Goal: Transaction & Acquisition: Purchase product/service

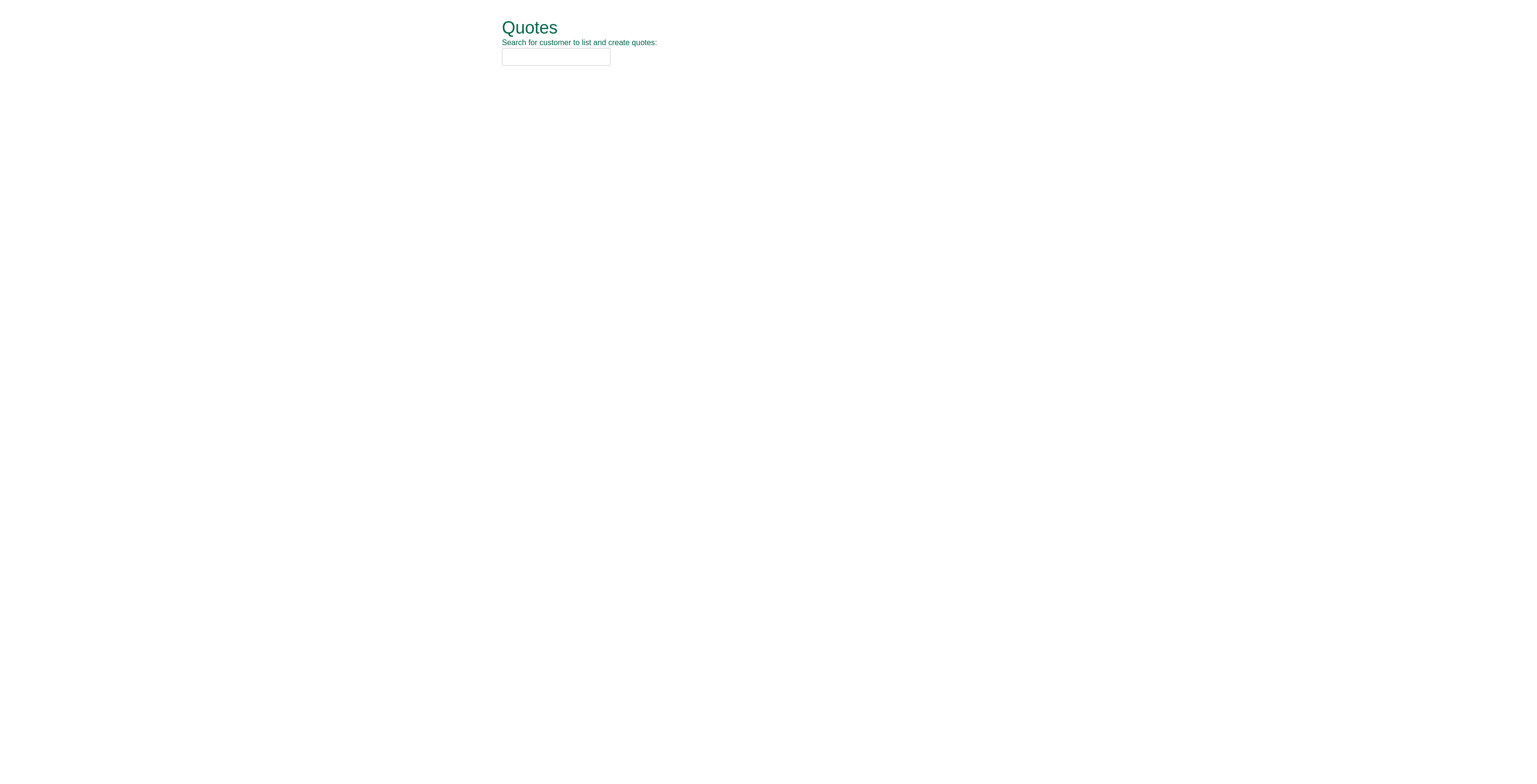
click at [521, 55] on input "text" at bounding box center [556, 57] width 109 height 18
drag, startPoint x: 558, startPoint y: 56, endPoint x: 489, endPoint y: 55, distance: 69.0
click at [489, 55] on div "Quotes Search for customer to list and create quotes: emc03 Quotes New Quote No…" at bounding box center [768, 42] width 562 height 85
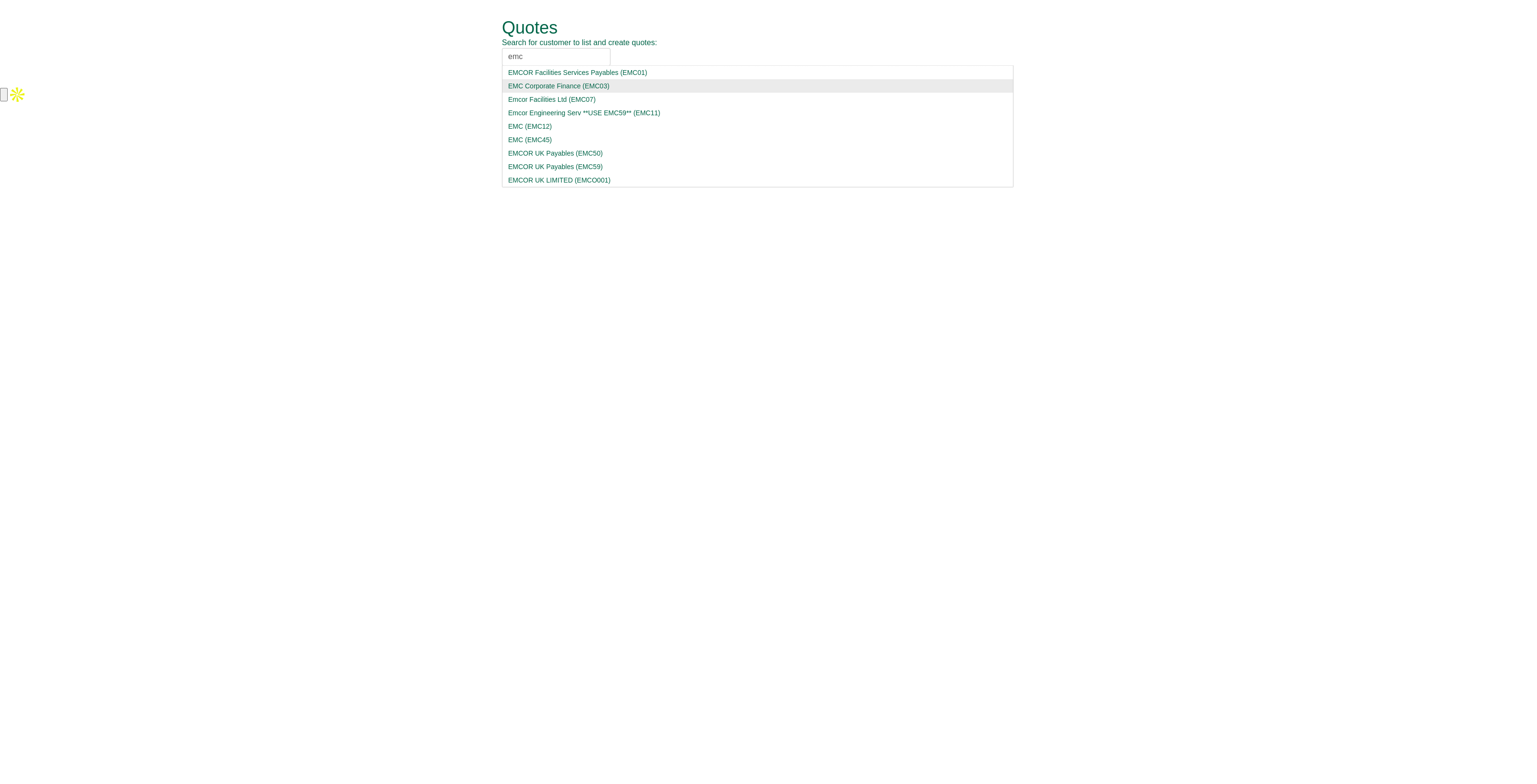
type input "emc"
click at [526, 85] on div "EMC Corporate Finance (EMC03)" at bounding box center [758, 86] width 499 height 10
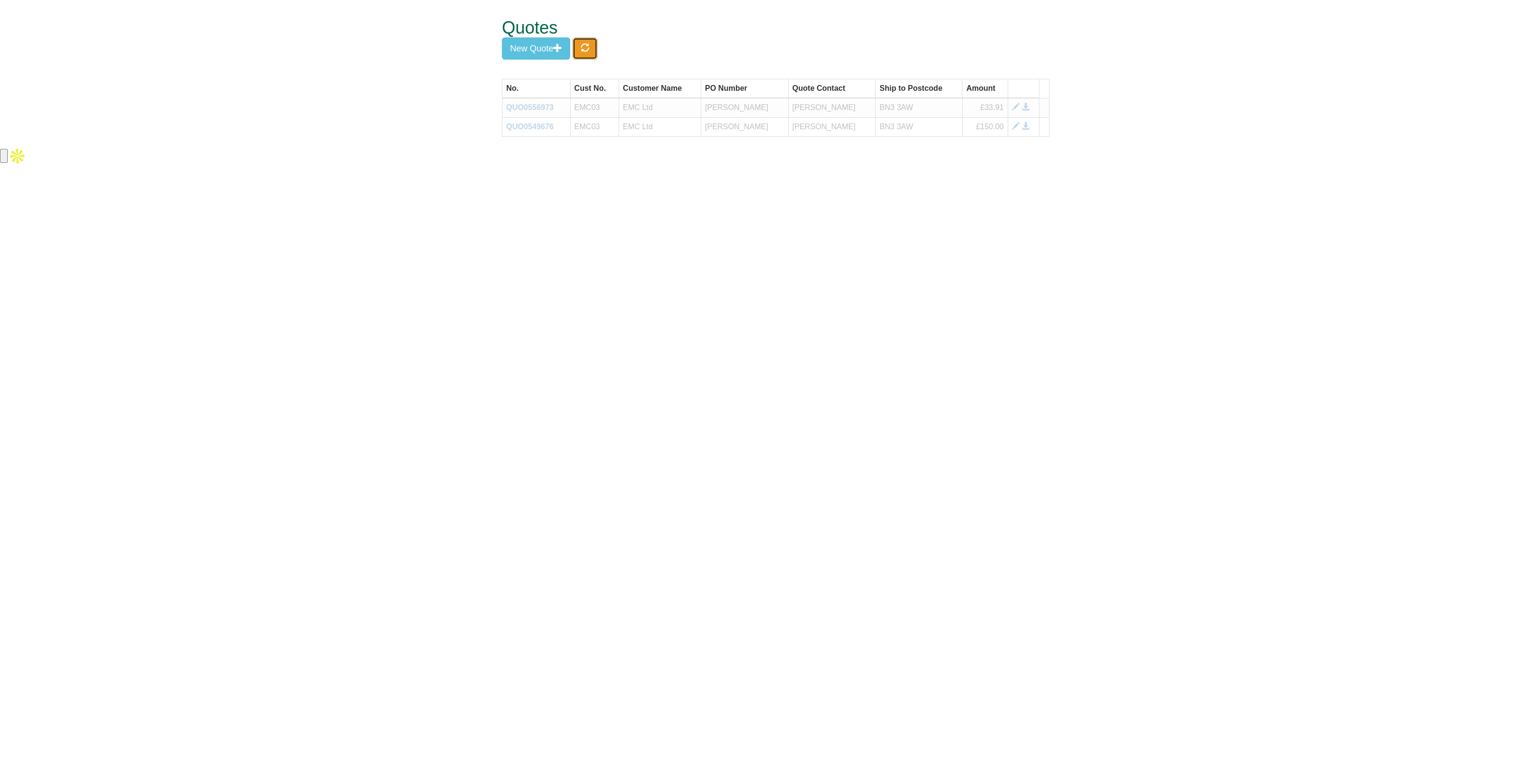
click at [589, 50] on span "button" at bounding box center [585, 47] width 8 height 8
click at [1013, 107] on span at bounding box center [1016, 107] width 8 height 8
click at [561, 52] on button "New Quote" at bounding box center [536, 48] width 68 height 22
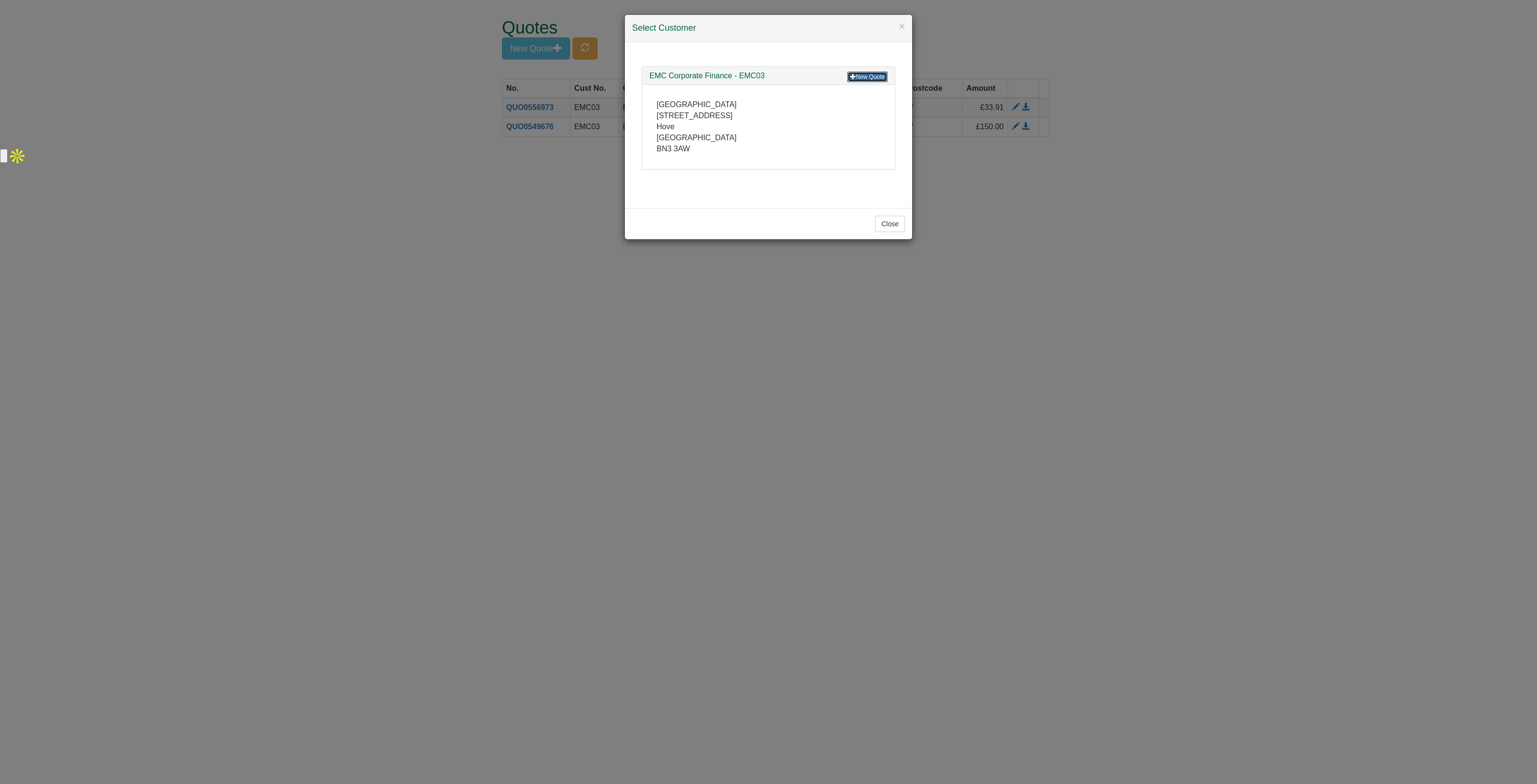
click at [868, 75] on link "New Quote" at bounding box center [868, 77] width 41 height 11
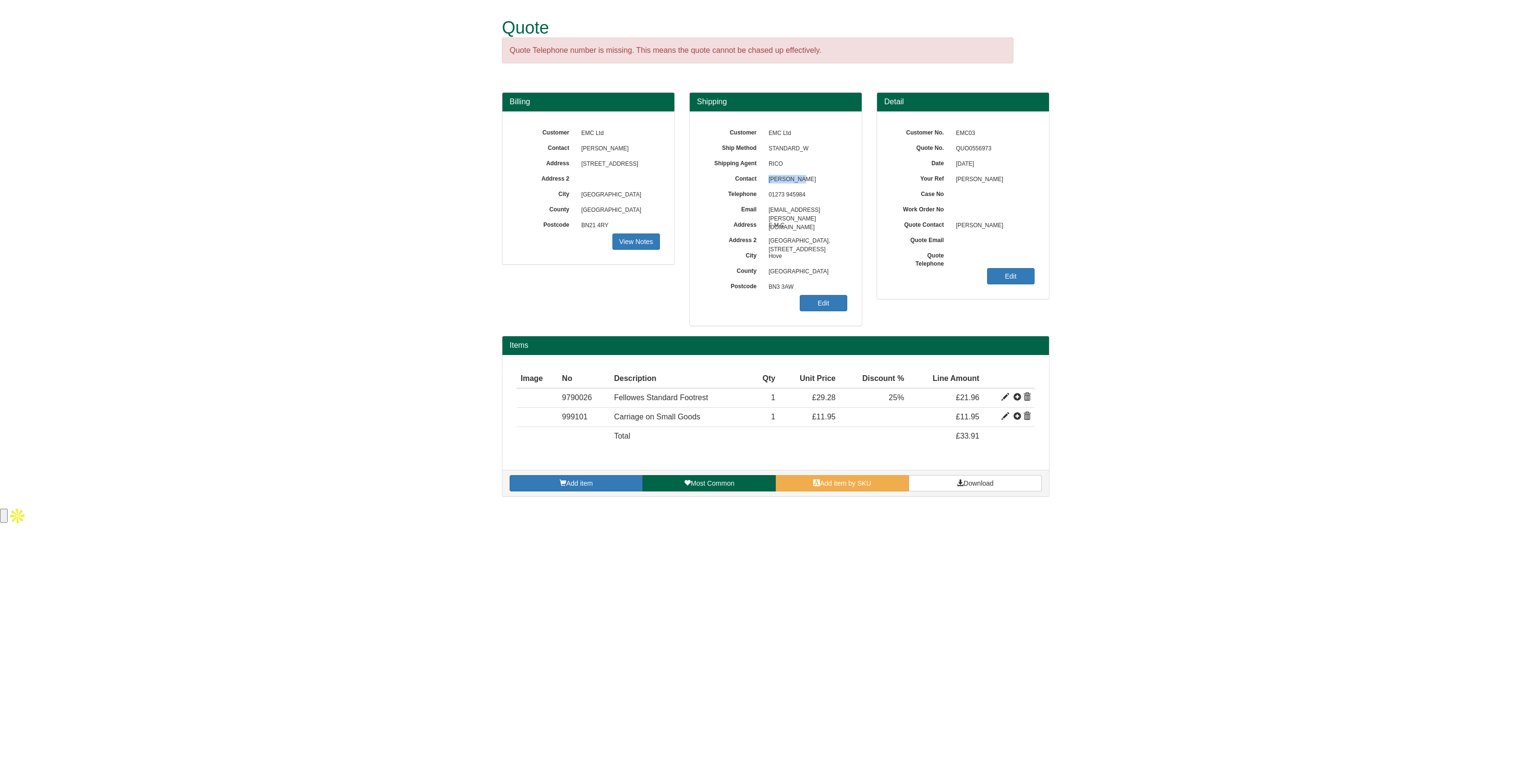
drag, startPoint x: 797, startPoint y: 179, endPoint x: 767, endPoint y: 186, distance: 30.8
click at [767, 186] on span "[PERSON_NAME]" at bounding box center [805, 180] width 84 height 16
copy span "[PERSON_NAME]"
drag, startPoint x: 796, startPoint y: 286, endPoint x: 768, endPoint y: 287, distance: 28.0
click at [768, 287] on span "BN3 3AW" at bounding box center [805, 288] width 84 height 16
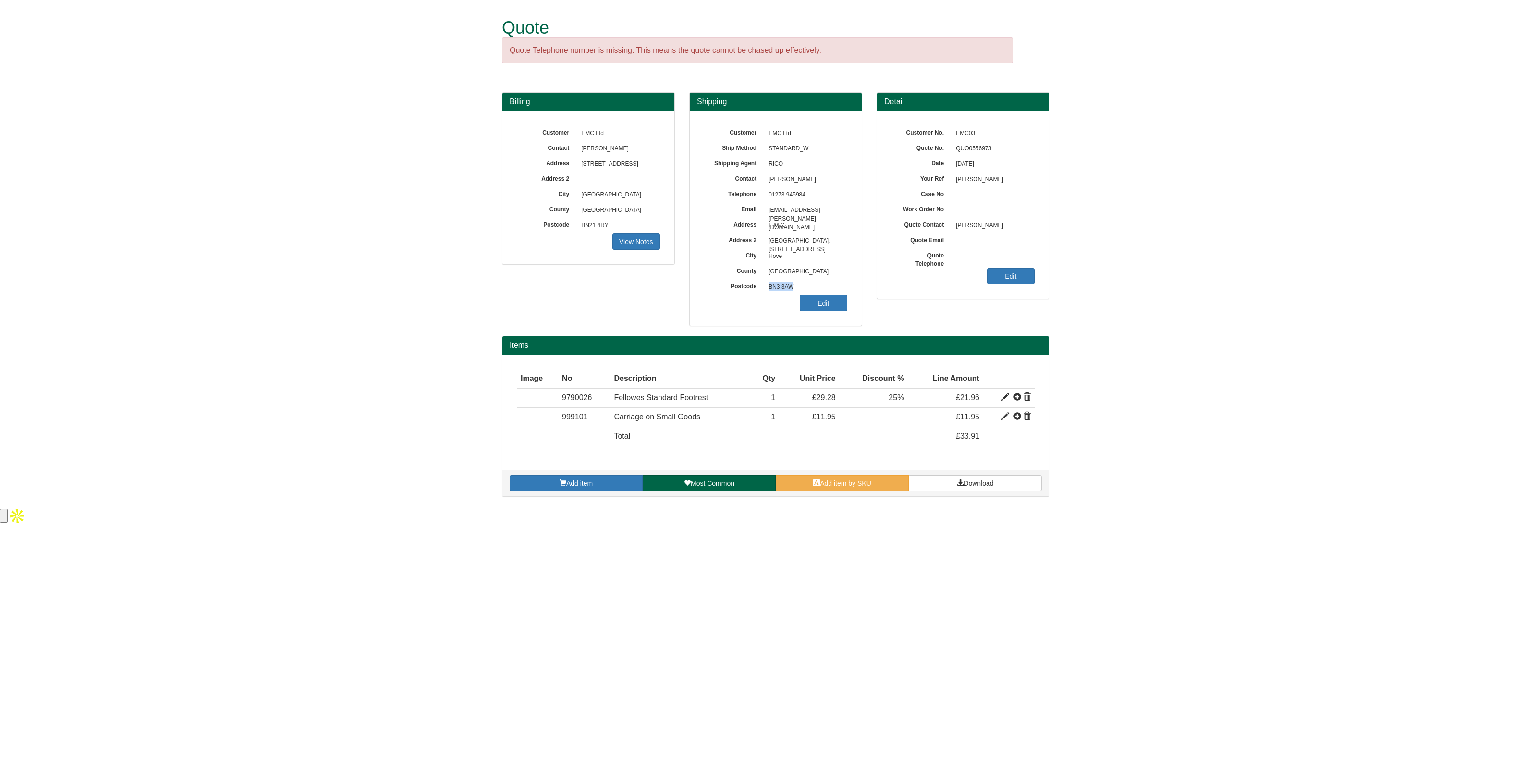
copy span "BN3 3AW"
drag, startPoint x: 831, startPoint y: 212, endPoint x: 767, endPoint y: 214, distance: 64.0
click at [767, 214] on span "[EMAIL_ADDRESS][PERSON_NAME][DOMAIN_NAME]" at bounding box center [805, 211] width 84 height 16
copy span "[EMAIL_ADDRESS][PERSON_NAME][DOMAIN_NAME]"
drag, startPoint x: 814, startPoint y: 191, endPoint x: 767, endPoint y: 194, distance: 47.1
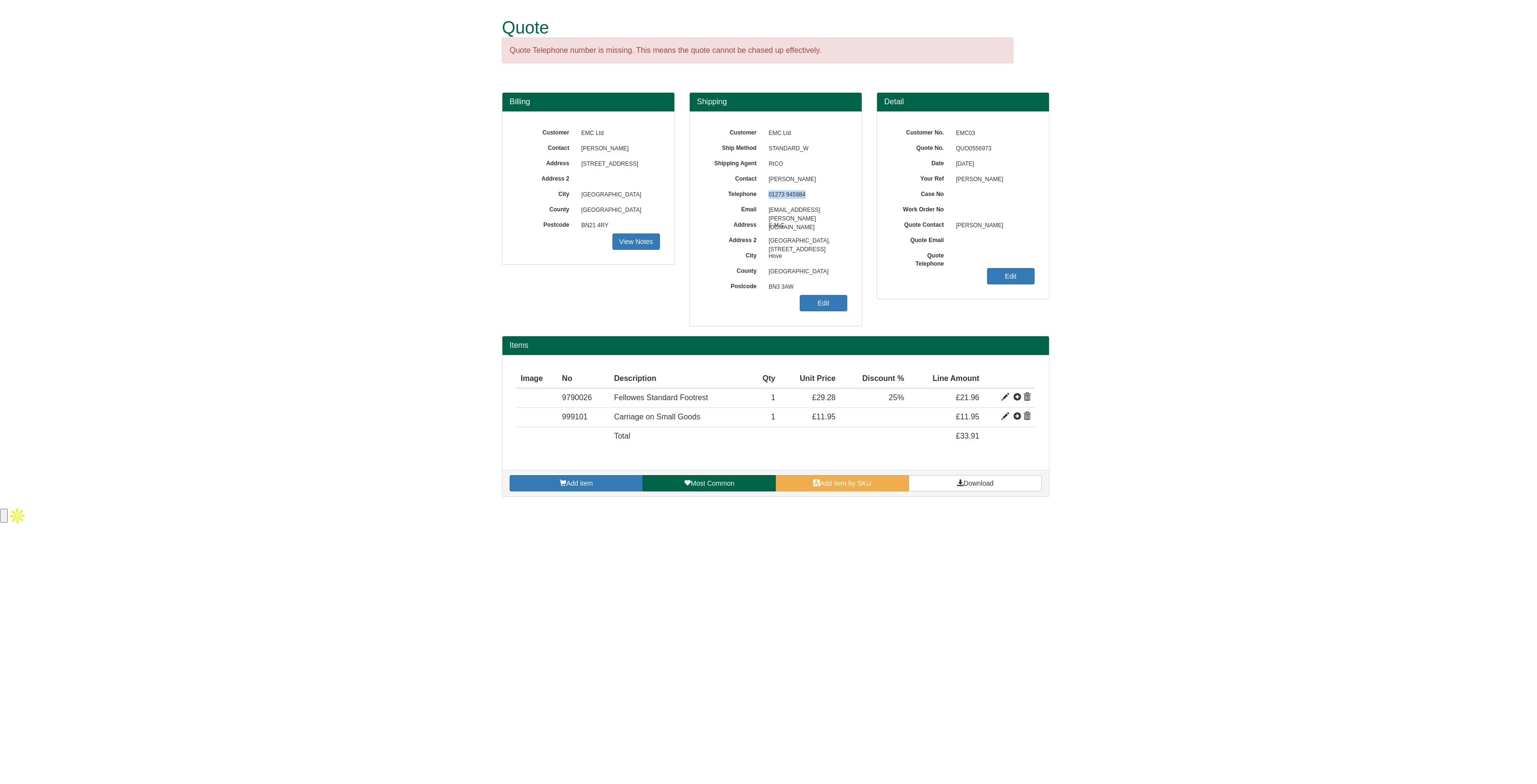
click at [767, 194] on span "01273 945984" at bounding box center [805, 195] width 84 height 16
copy span "01273 945984"
drag, startPoint x: 795, startPoint y: 282, endPoint x: 770, endPoint y: 287, distance: 25.5
click at [770, 287] on span "BN3 3AW" at bounding box center [805, 288] width 84 height 16
copy span "BN3 3AW"
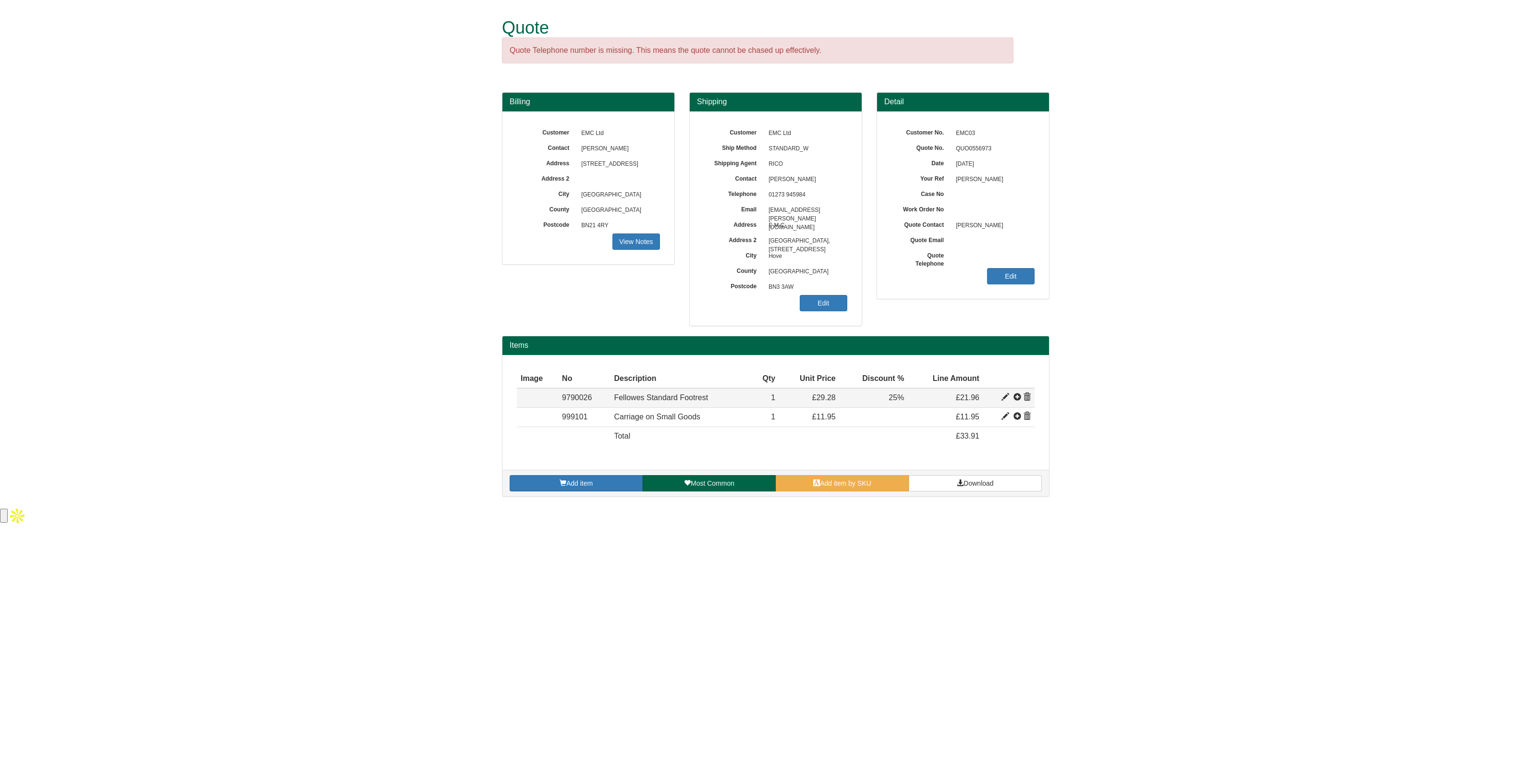
click at [1008, 400] on span at bounding box center [1005, 397] width 8 height 8
type input "Fellowes Standard Footrest"
type input "4.93"
type input "29.28"
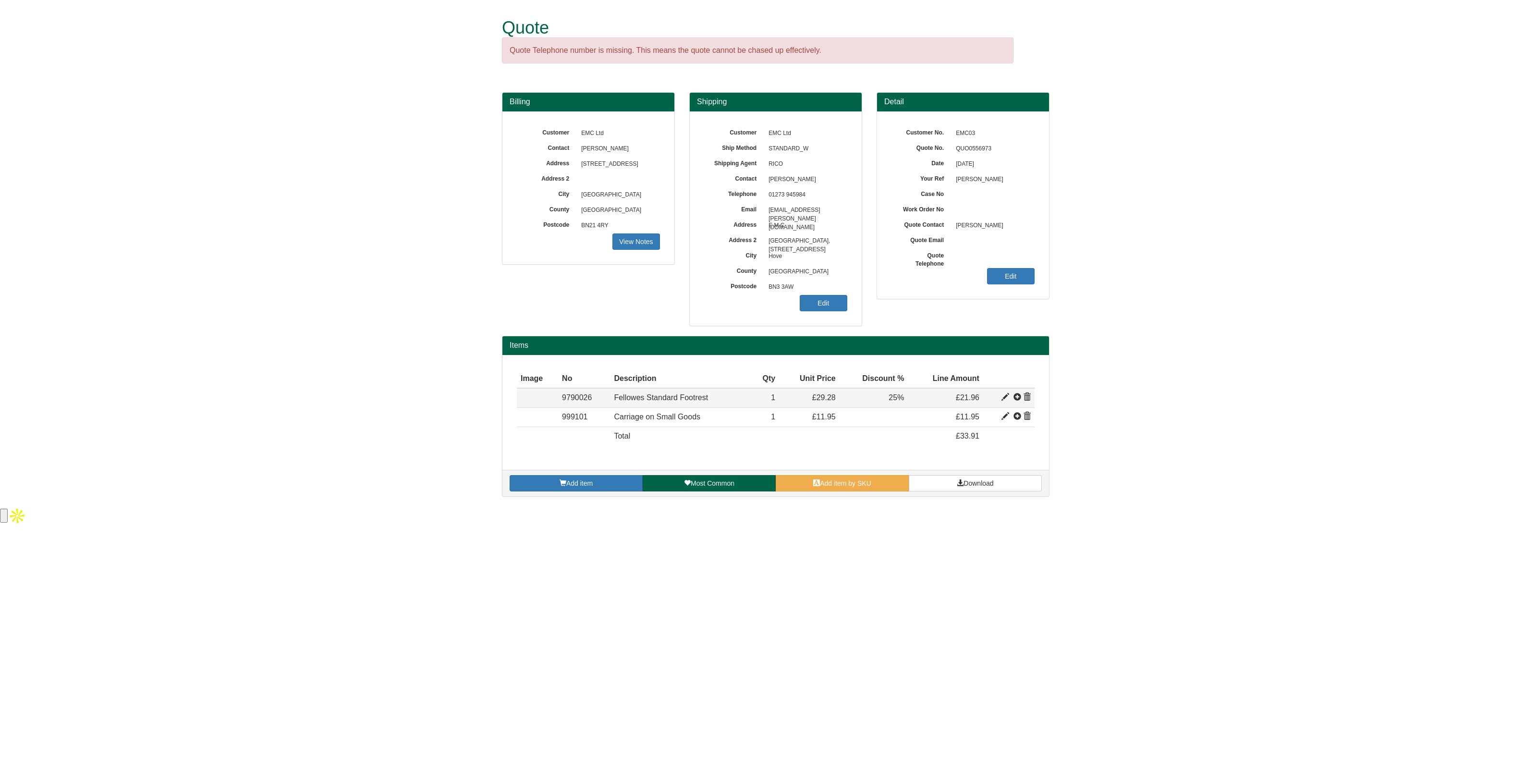
type input "1"
type input "25.00"
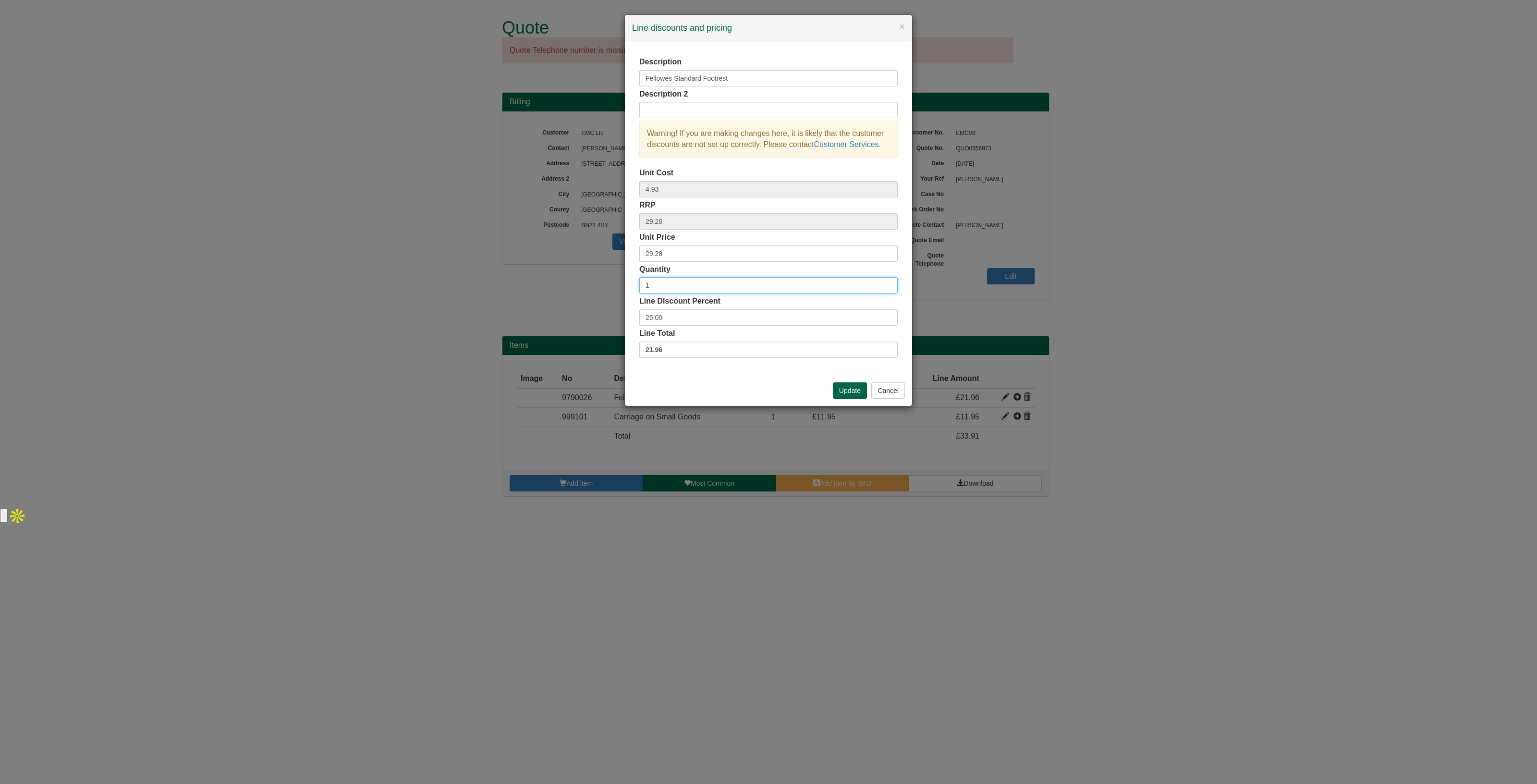
click at [708, 286] on input "1" at bounding box center [768, 285] width 258 height 16
type input "2"
click at [841, 388] on button "Update" at bounding box center [850, 390] width 34 height 16
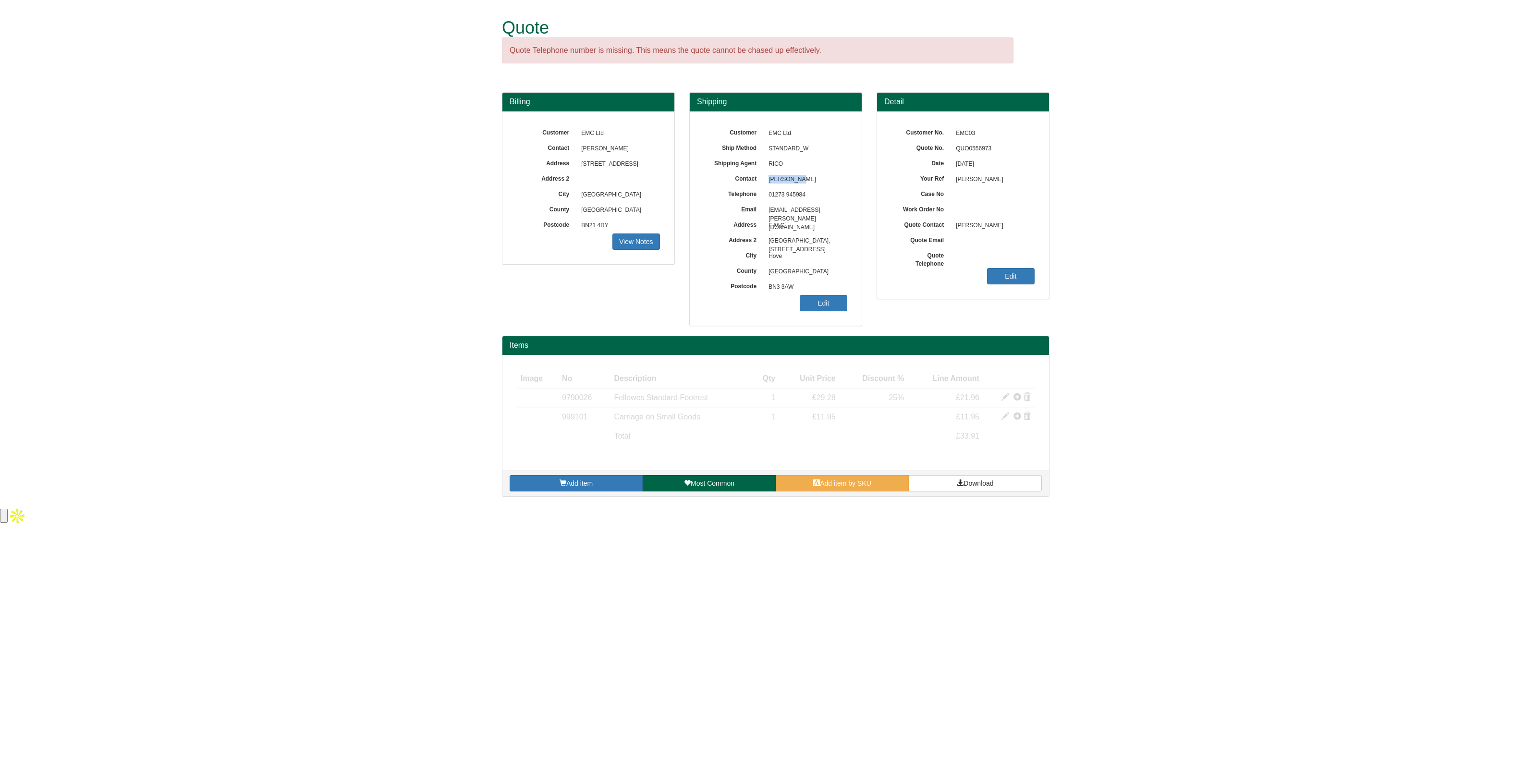
drag, startPoint x: 800, startPoint y: 183, endPoint x: 766, endPoint y: 183, distance: 34.0
click at [766, 183] on span "Jo Carroll" at bounding box center [805, 180] width 84 height 16
copy span "Jo Carroll"
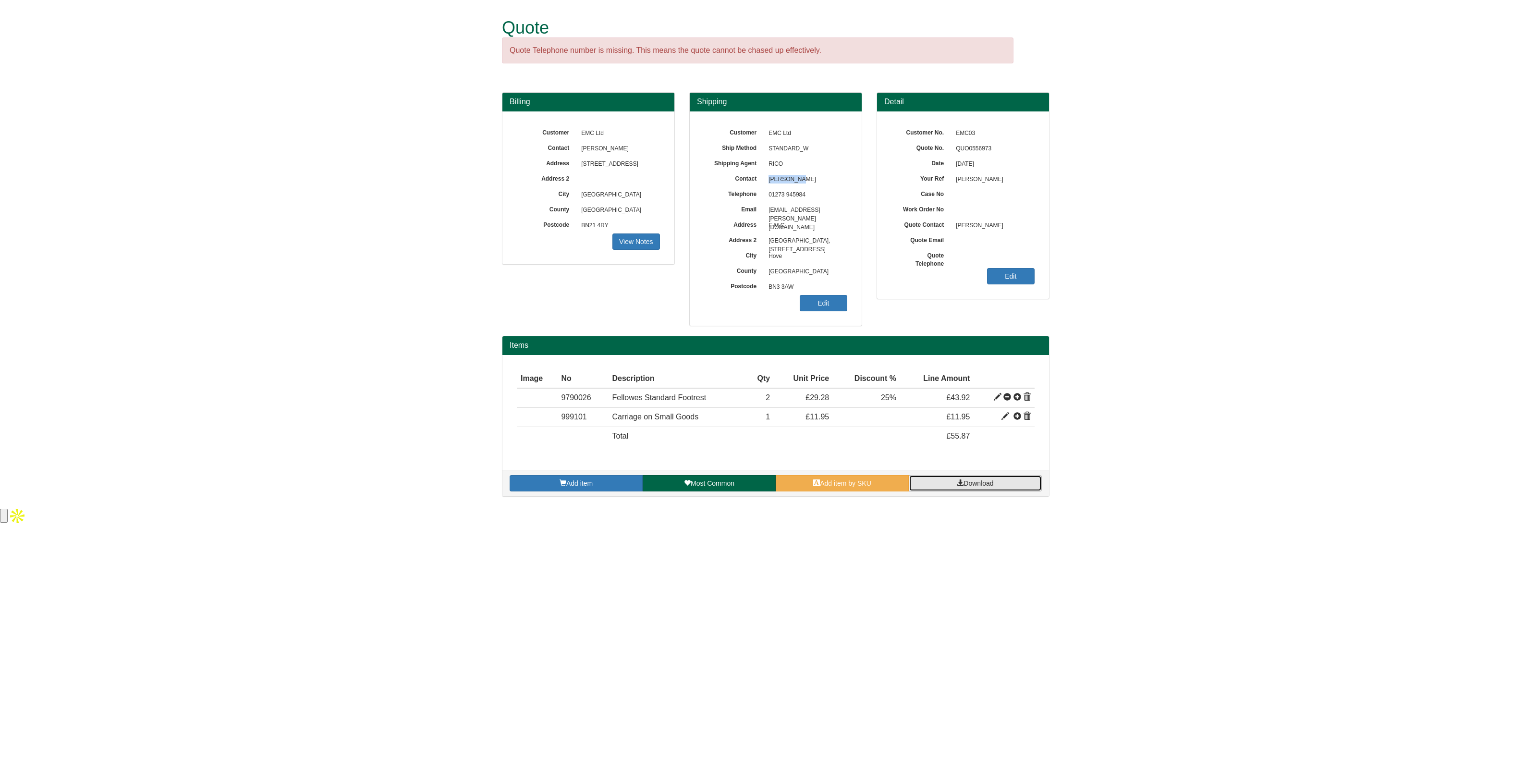
click at [965, 477] on link "Download" at bounding box center [975, 483] width 133 height 16
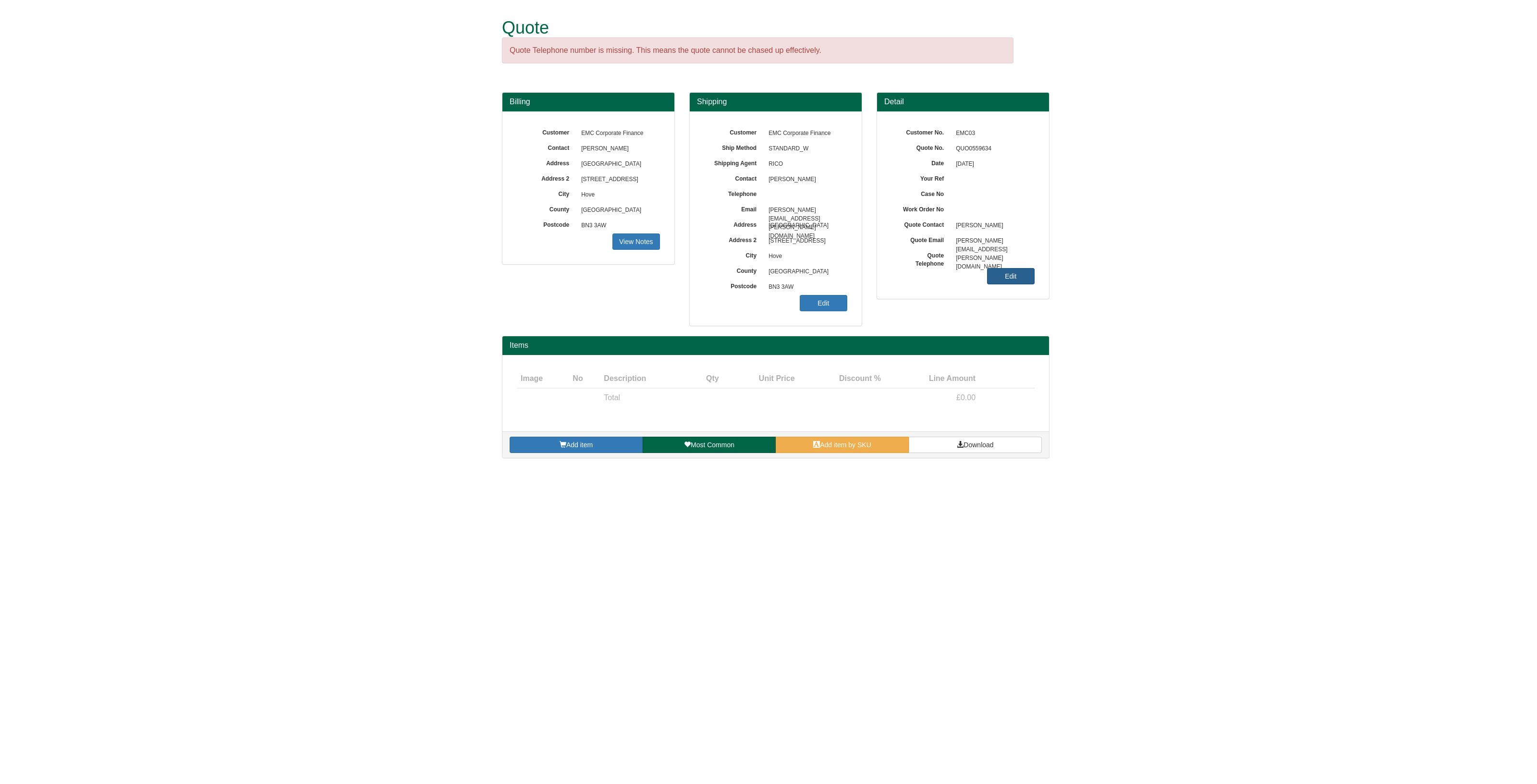
click at [998, 276] on link "Edit" at bounding box center [1011, 276] width 48 height 16
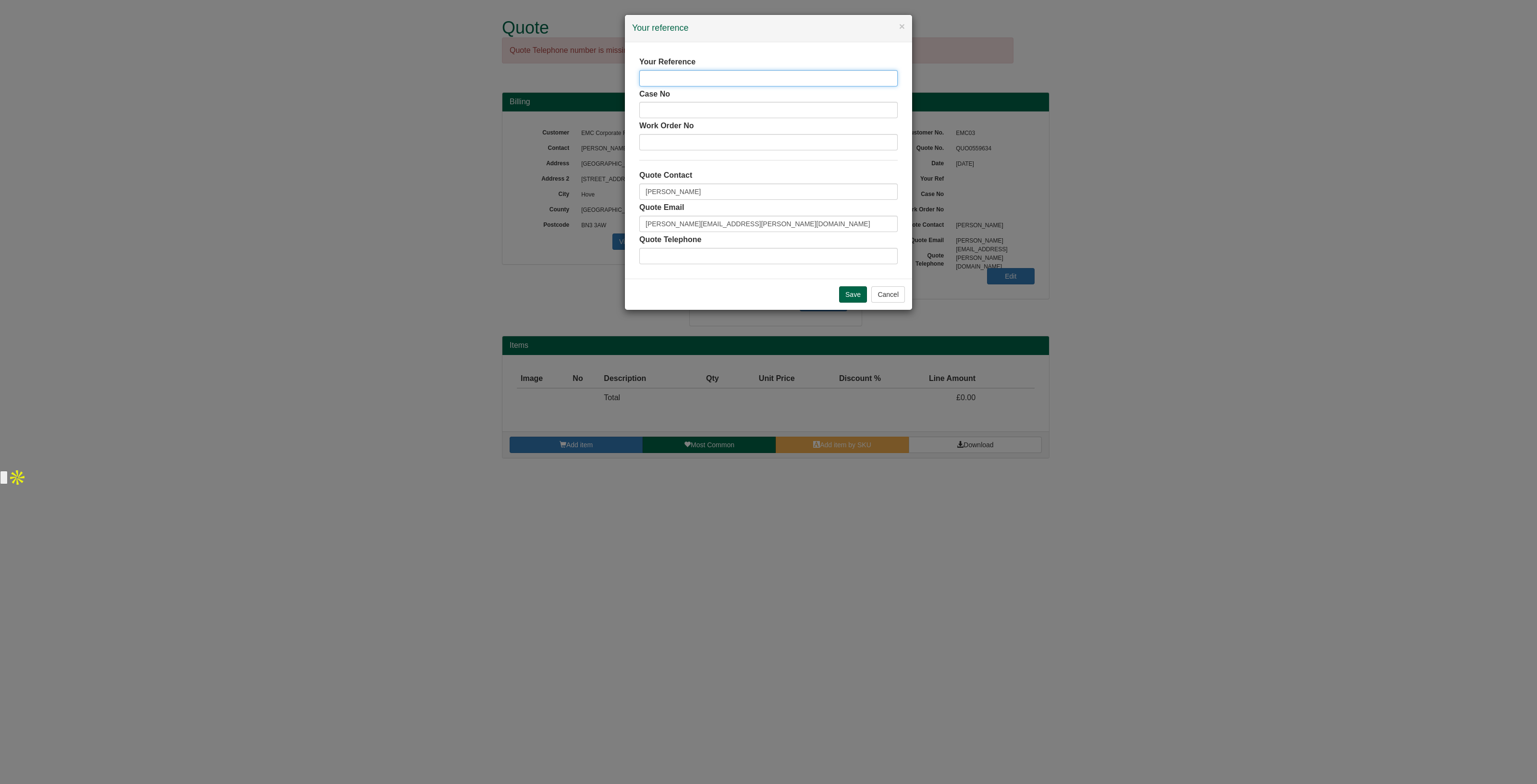
click at [672, 77] on input "text" at bounding box center [768, 78] width 258 height 16
paste input "[PERSON_NAME]"
type input "[PERSON_NAME]"
drag, startPoint x: 727, startPoint y: 193, endPoint x: 590, endPoint y: 189, distance: 137.1
click at [590, 189] on div "× Your reference Your Reference Jo Carroll Case No Work Order No Quote Contact …" at bounding box center [768, 392] width 1537 height 784
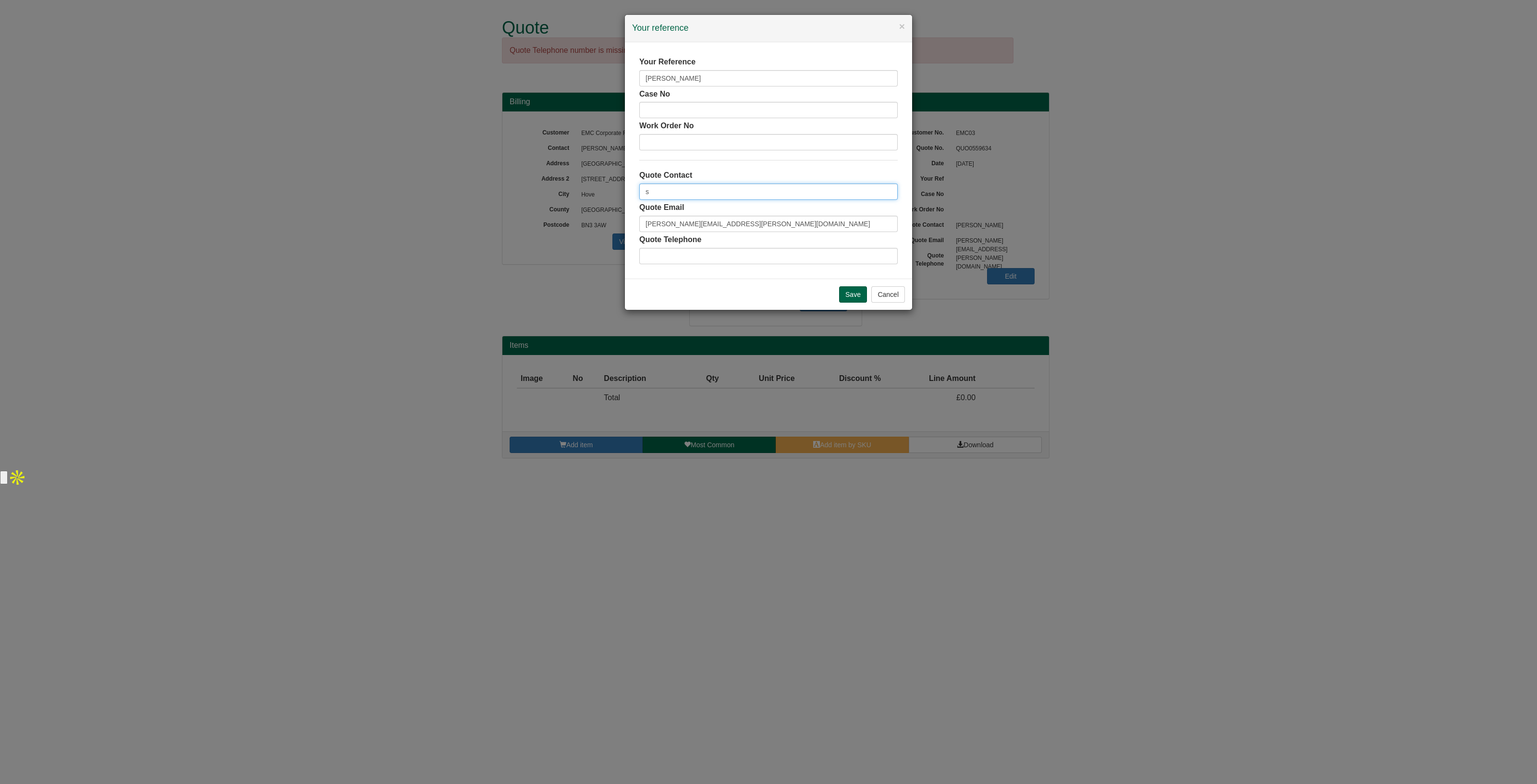
type input "[PERSON_NAME]"
drag, startPoint x: 750, startPoint y: 230, endPoint x: 610, endPoint y: 222, distance: 140.2
click at [610, 222] on div "× Your reference Your Reference Jo Carroll Case No Work Order No Quote Contact …" at bounding box center [768, 392] width 1537 height 784
click at [851, 298] on input "Save" at bounding box center [853, 294] width 28 height 16
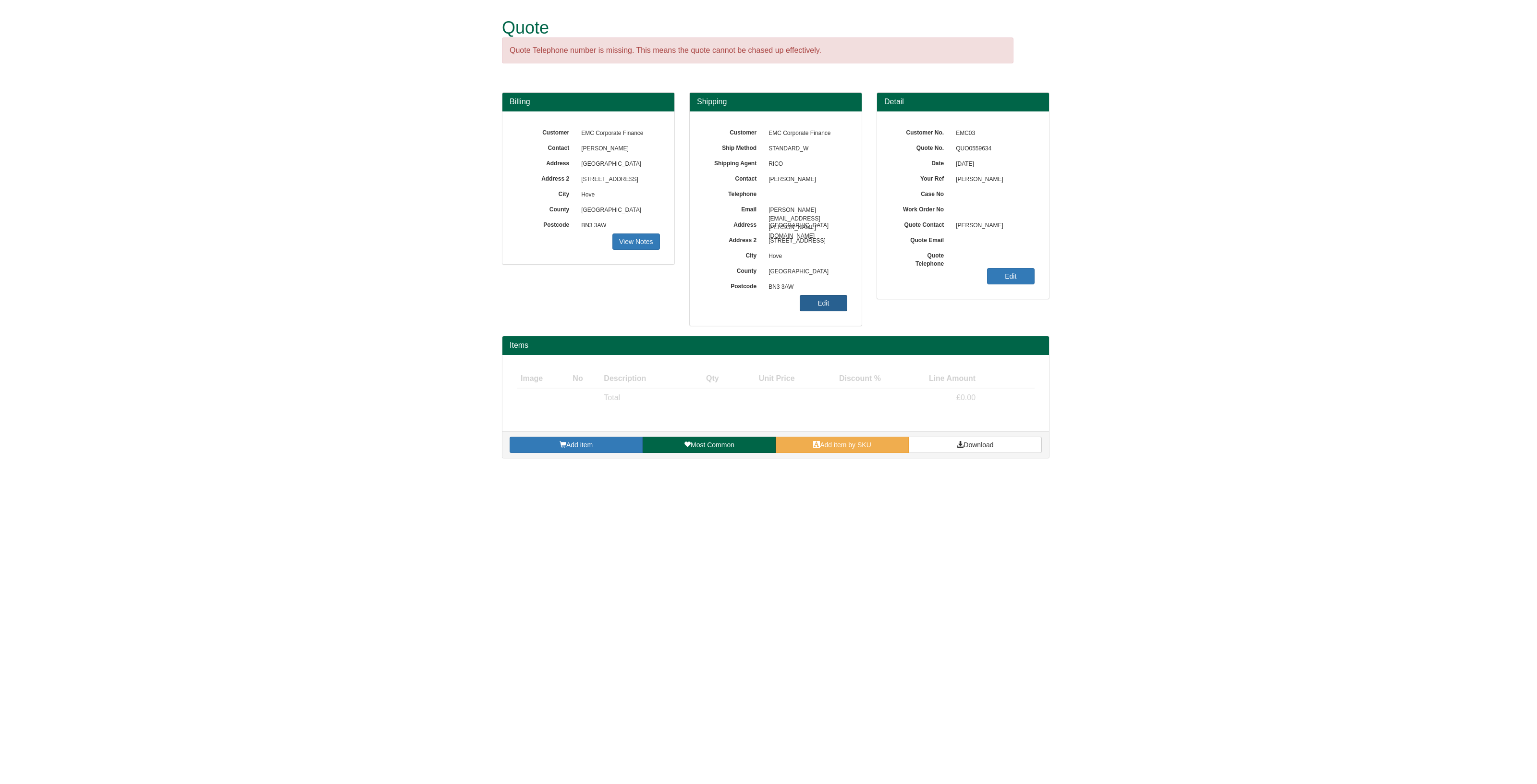
click at [819, 305] on link "Edit" at bounding box center [823, 303] width 48 height 16
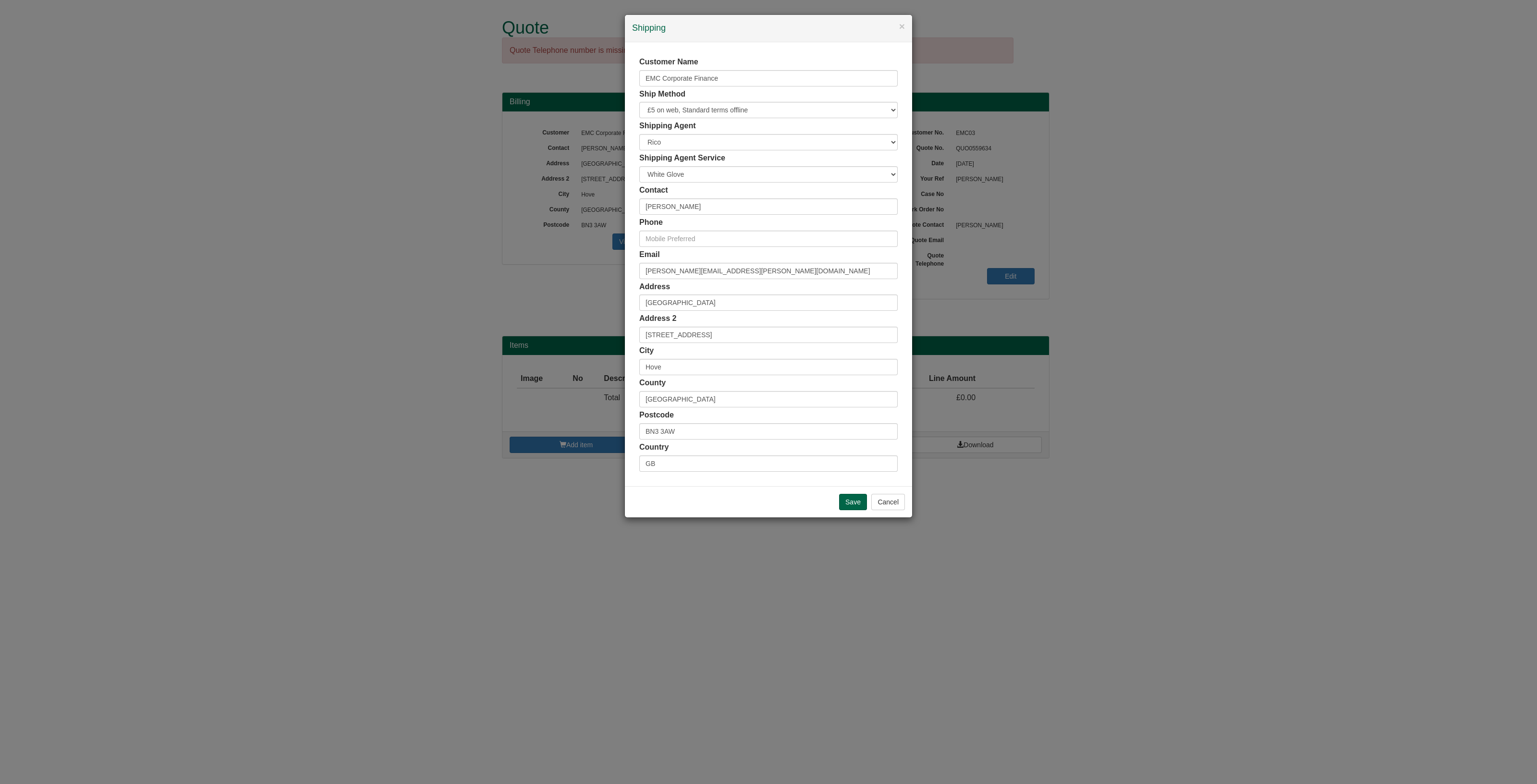
drag, startPoint x: 709, startPoint y: 197, endPoint x: 699, endPoint y: 202, distance: 11.2
click at [699, 202] on div "Contact [PERSON_NAME]" at bounding box center [768, 200] width 258 height 30
select select "GB"
drag, startPoint x: 692, startPoint y: 206, endPoint x: 592, endPoint y: 203, distance: 100.0
click at [592, 203] on div "× Shipping Customer Name EMC Corporate Finance Ship Method Free of Charge £5 Fl…" at bounding box center [768, 392] width 1537 height 784
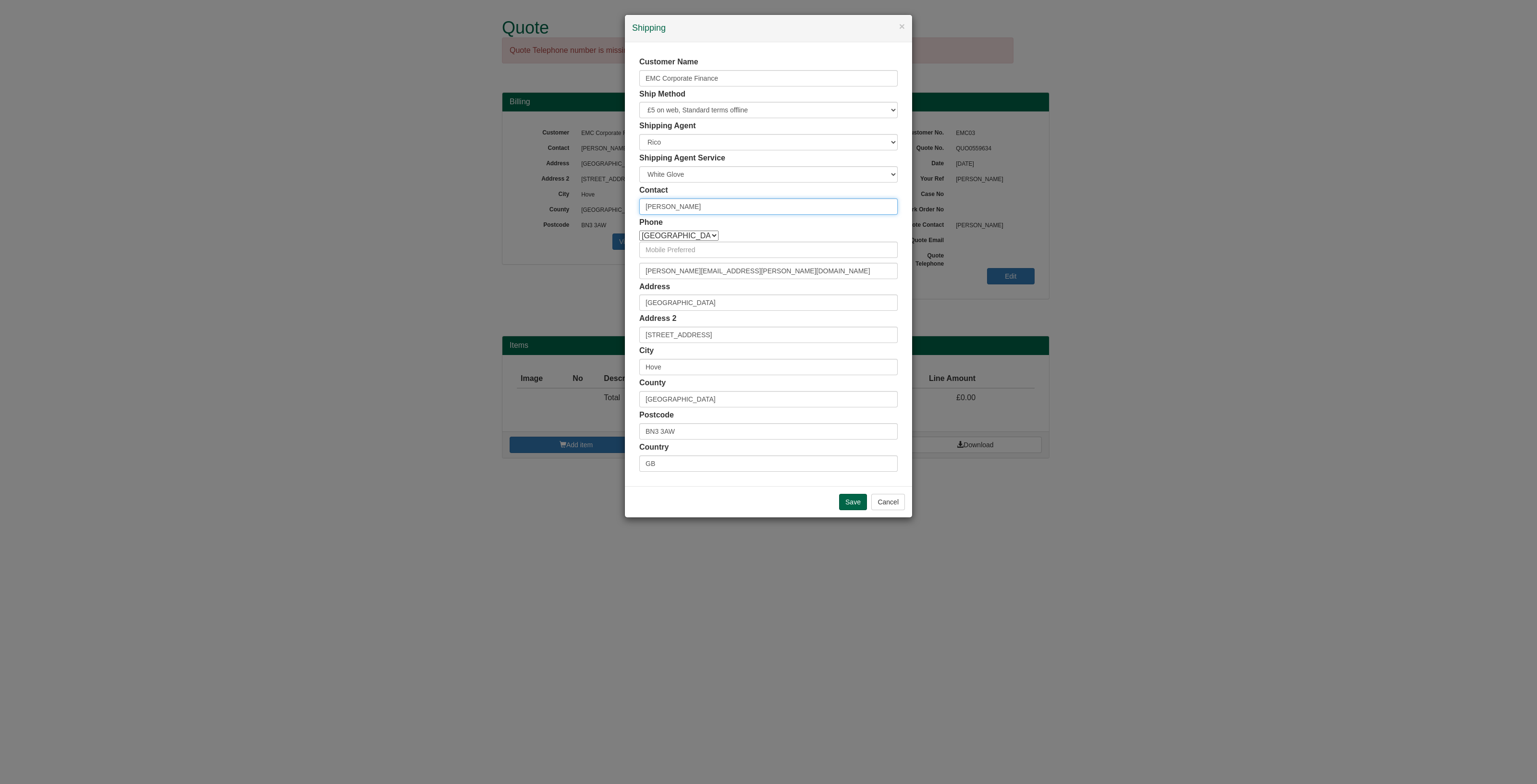
paste input "[PERSON_NAME]"
type input "[PERSON_NAME]"
drag, startPoint x: 755, startPoint y: 269, endPoint x: 640, endPoint y: 264, distance: 115.1
click at [640, 264] on input "ryan.smith@emcltd.co.uk" at bounding box center [768, 270] width 258 height 16
paste input "jo.carroll@emcltd.co.uk"
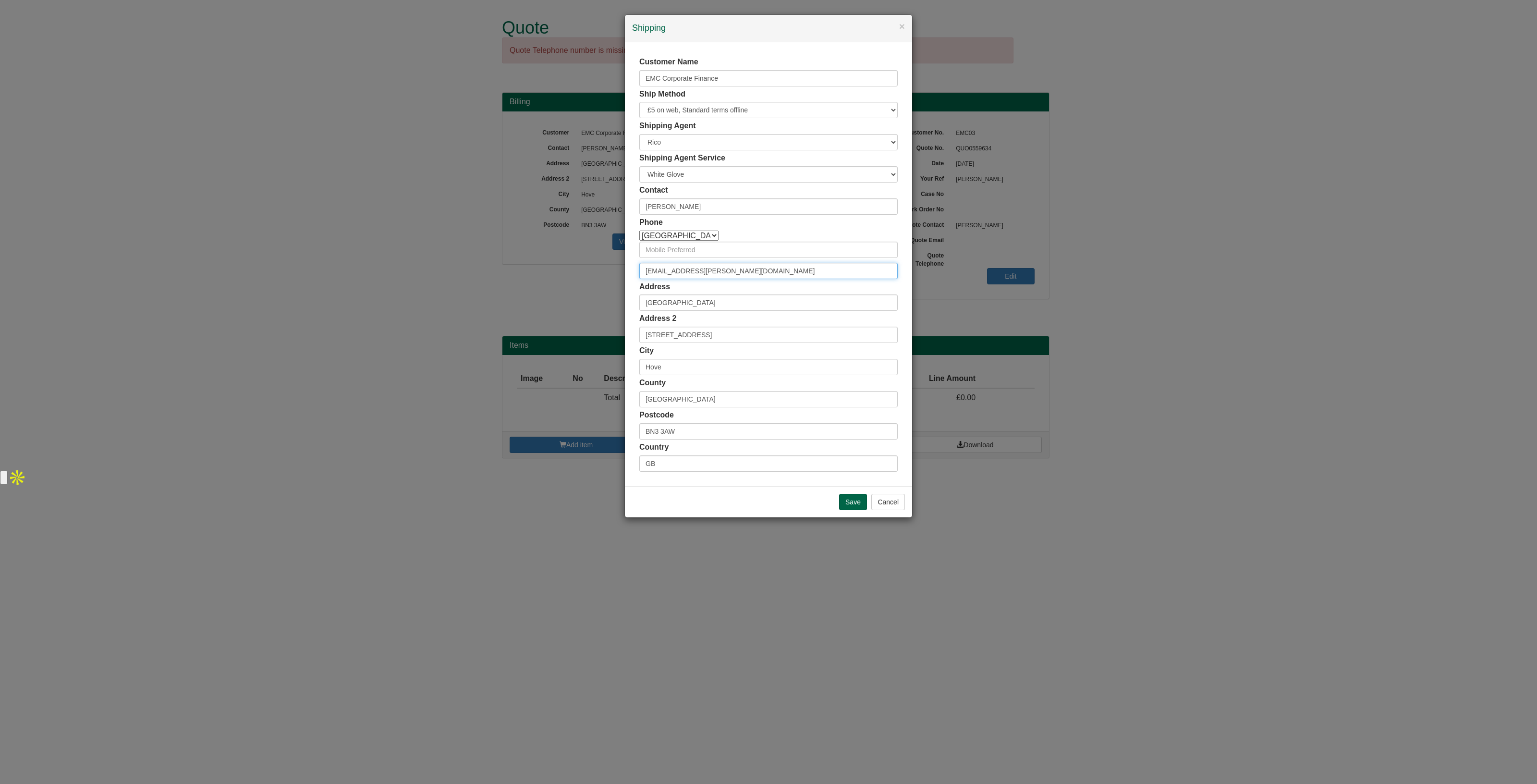
type input "jo.carroll@emcltd.co.uk"
click at [740, 248] on input "text" at bounding box center [768, 249] width 258 height 16
paste input "01273 945984"
type input "01273 945984"
click at [847, 501] on input "Save" at bounding box center [853, 502] width 28 height 16
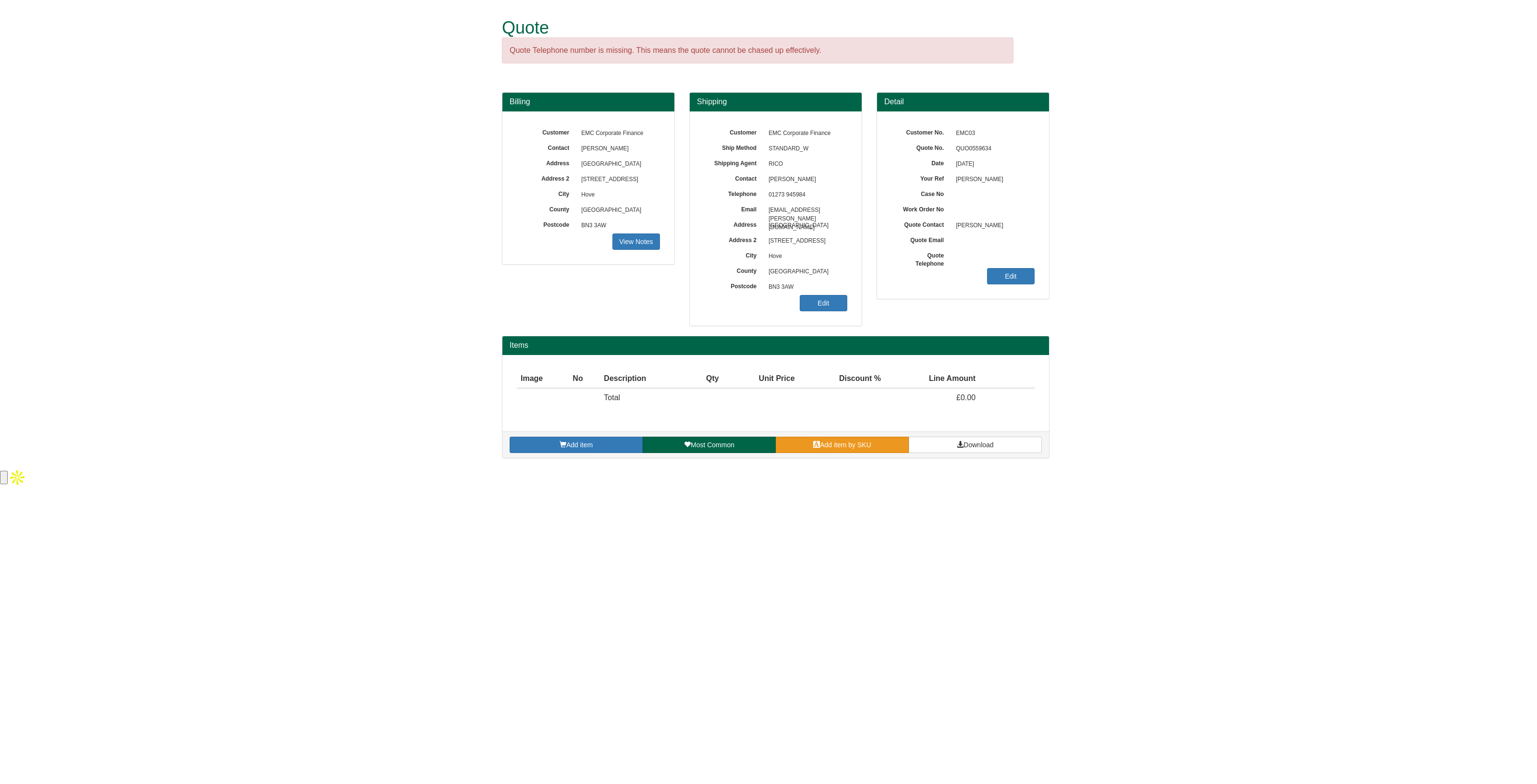
click at [816, 448] on link "Add item by SKU" at bounding box center [842, 445] width 133 height 16
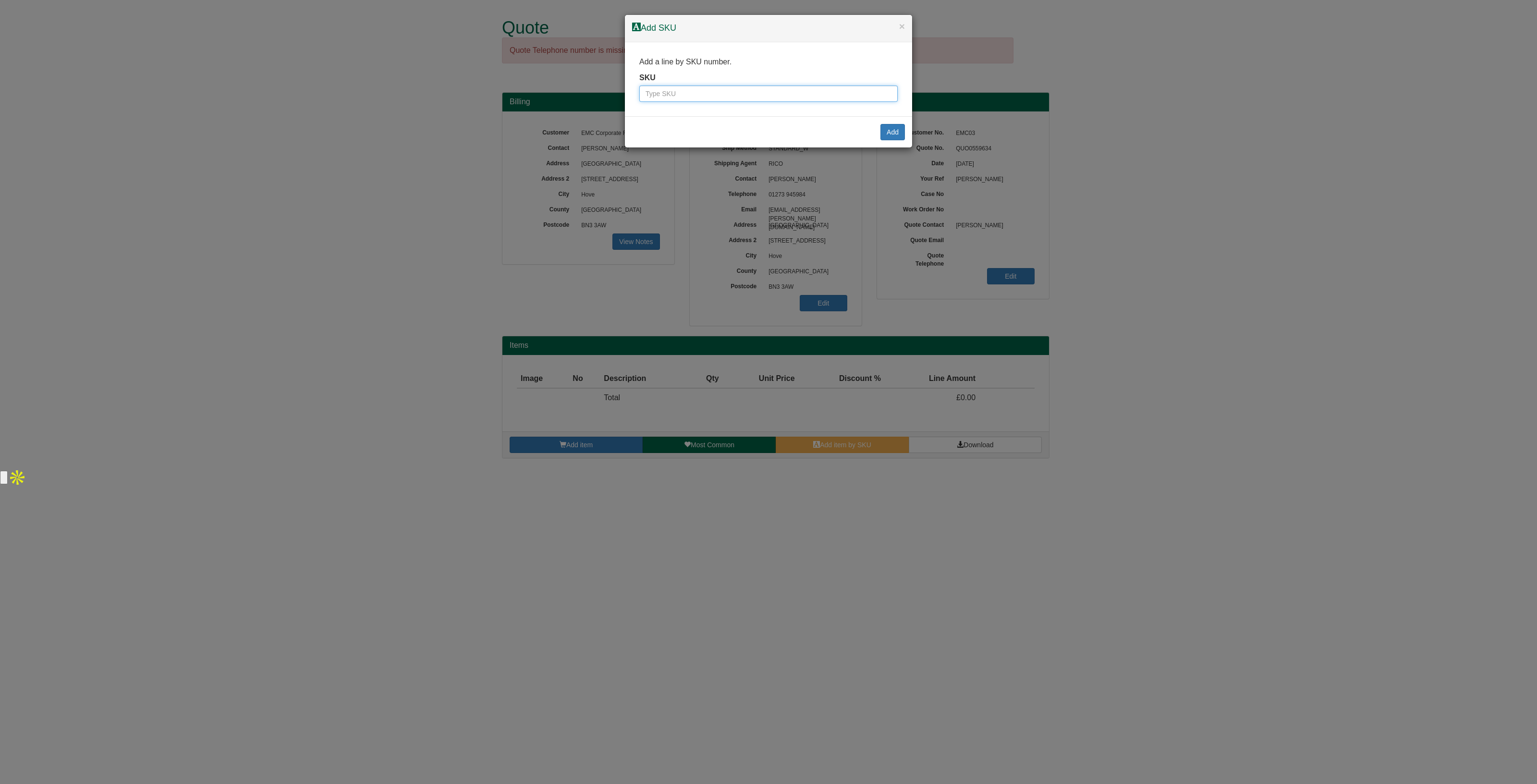
click at [761, 99] on input "text" at bounding box center [768, 93] width 258 height 16
paste input "BN3 3AW"
type input "BN3 3AW"
click at [900, 24] on button "×" at bounding box center [902, 26] width 6 height 10
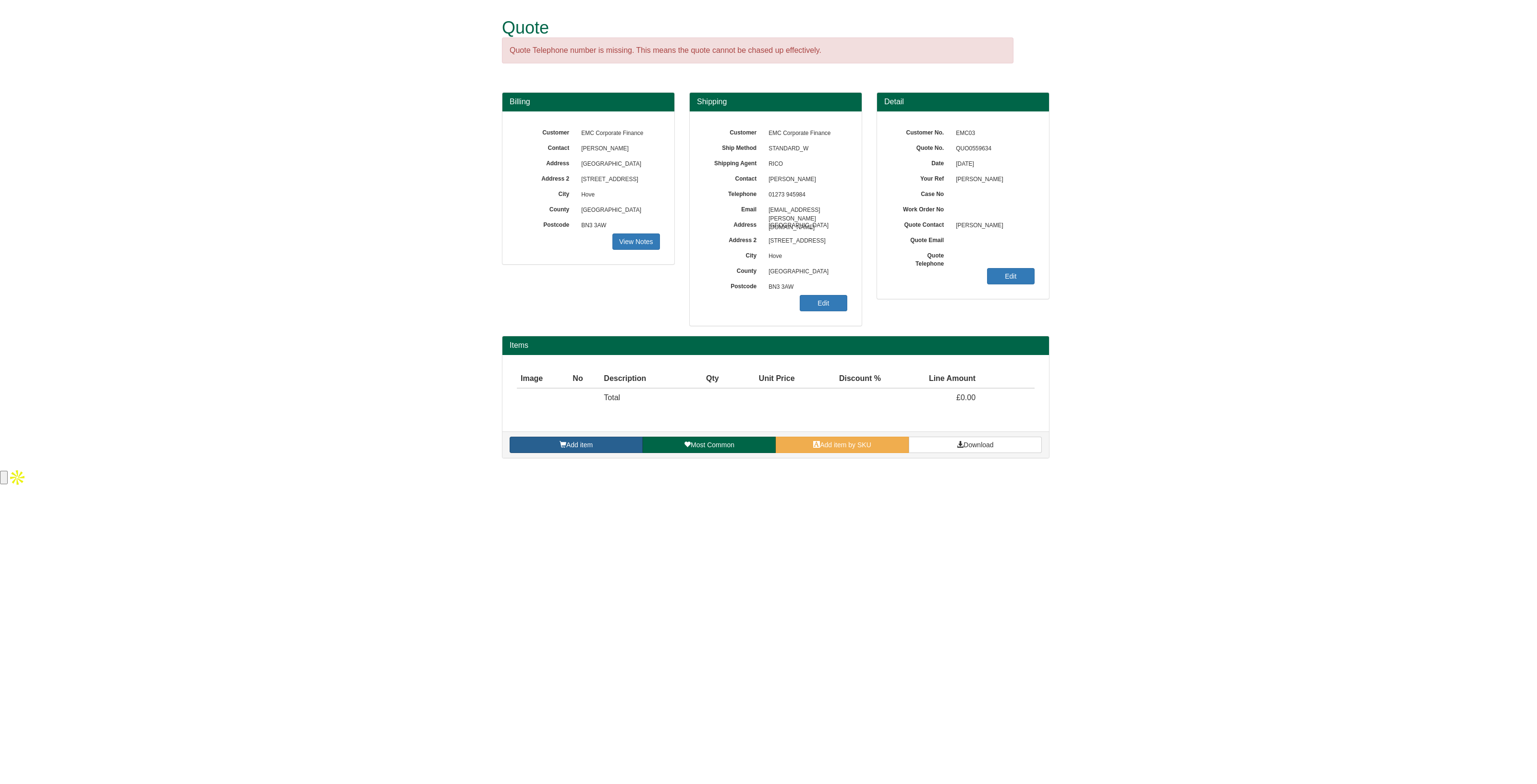
click at [582, 448] on link "Add item" at bounding box center [576, 445] width 133 height 16
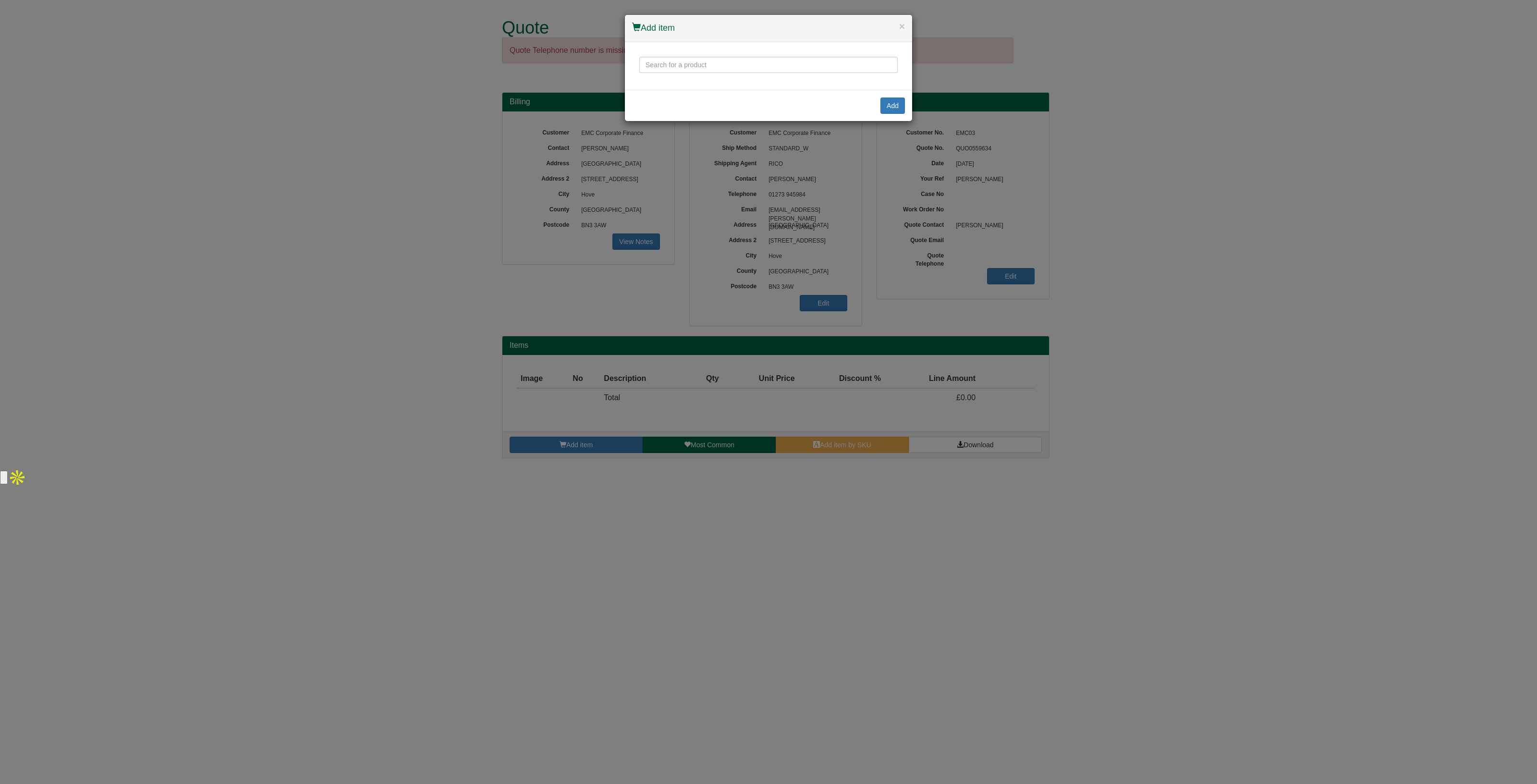
click at [661, 55] on div at bounding box center [768, 66] width 287 height 48
click at [659, 61] on input "text" at bounding box center [768, 64] width 258 height 16
click at [672, 110] on div "Fellowes Standard Footrest" at bounding box center [768, 115] width 246 height 24
type input "Fellowes Standard Footrest"
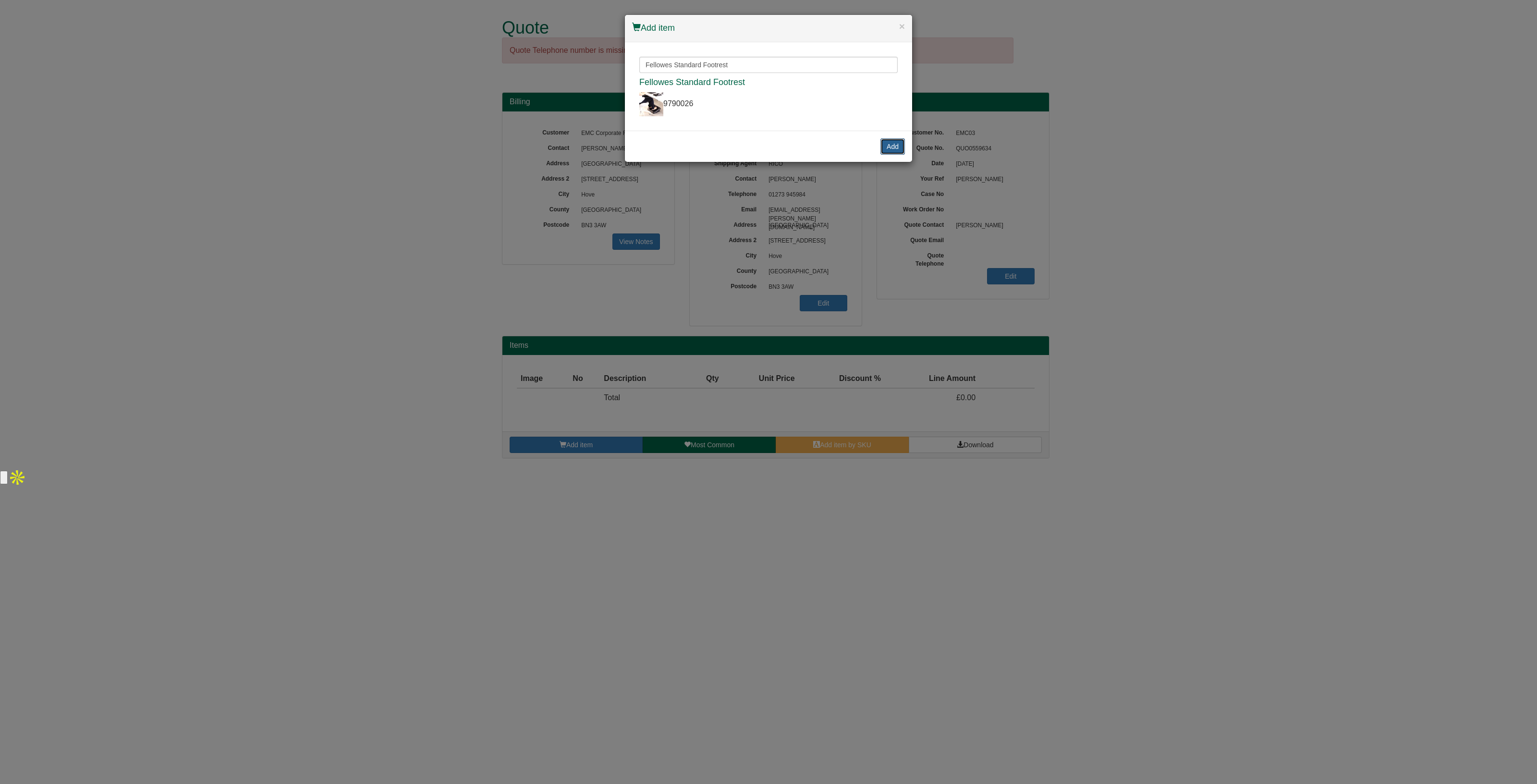
click at [890, 144] on button "Add" at bounding box center [893, 146] width 24 height 16
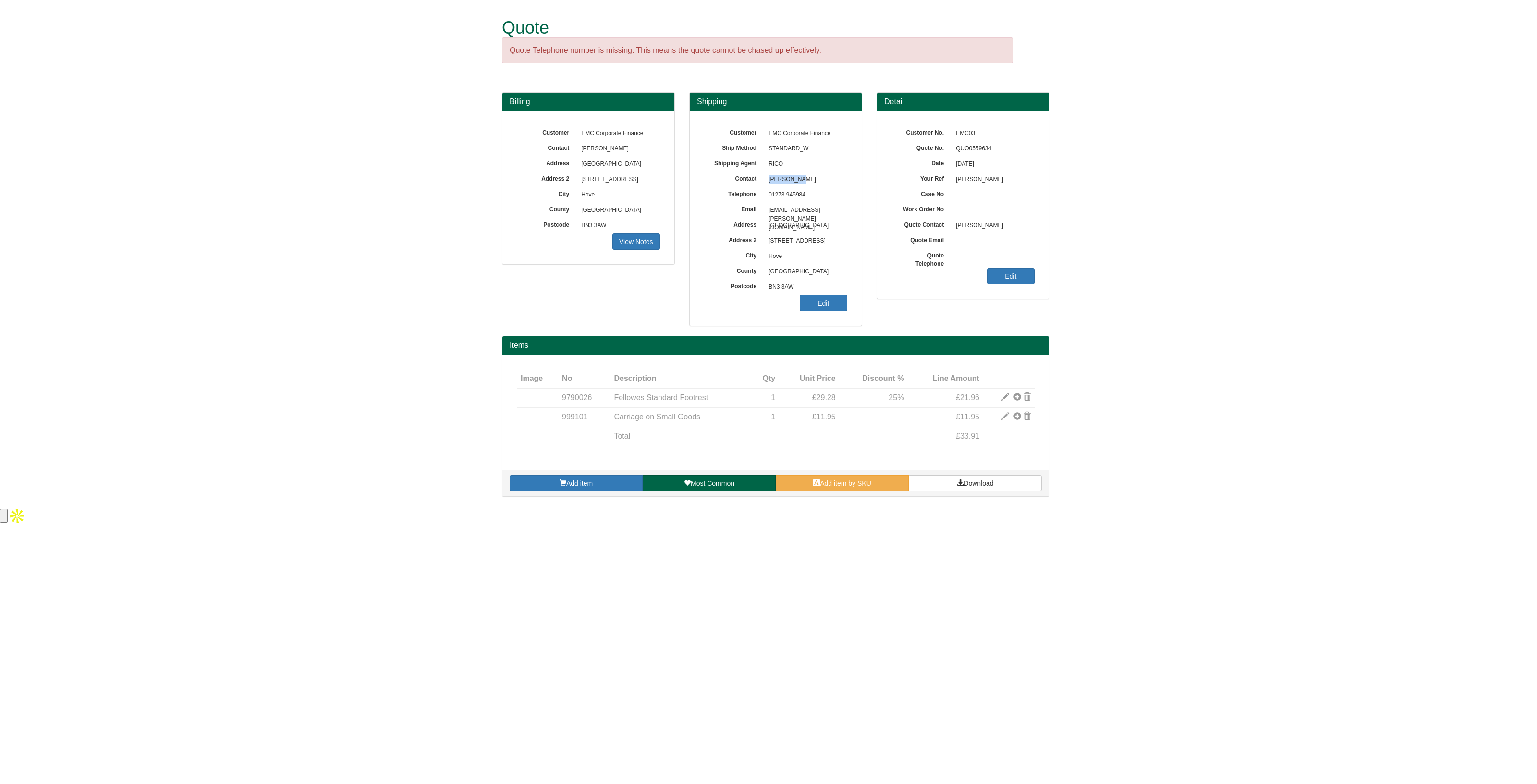
drag, startPoint x: 804, startPoint y: 180, endPoint x: 766, endPoint y: 183, distance: 38.1
click at [766, 183] on span "Jo Carroll" at bounding box center [805, 180] width 84 height 16
copy span "Jo Carroll"
click at [986, 488] on link "Download" at bounding box center [975, 483] width 133 height 16
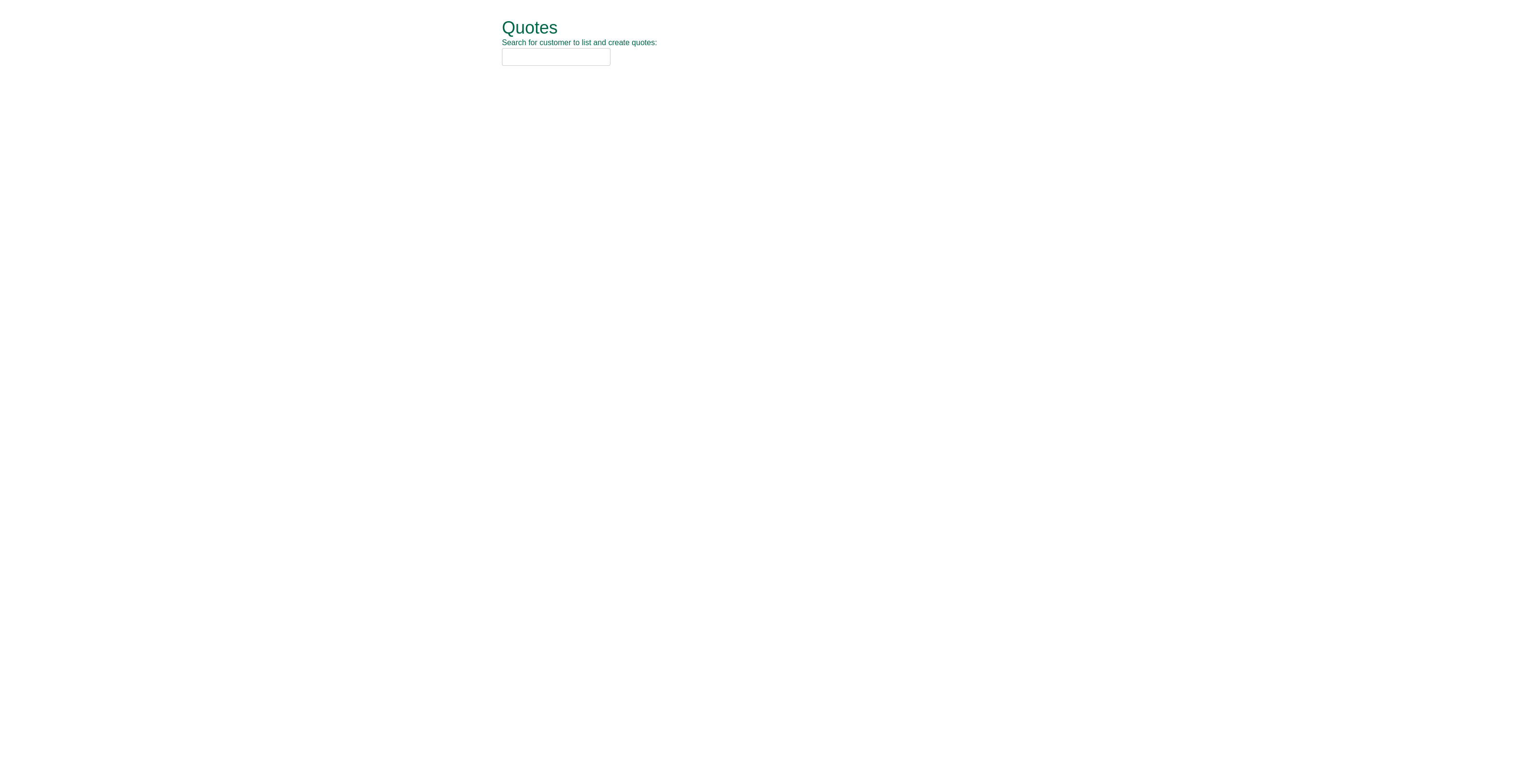
click at [536, 57] on input "text" at bounding box center [556, 57] width 109 height 18
type input "ageas"
click at [619, 73] on div "Ageas Insurance Limited (AGE[DEMOGRAPHIC_DATA])" at bounding box center [758, 73] width 499 height 10
click at [547, 51] on button "New Quote" at bounding box center [536, 48] width 68 height 22
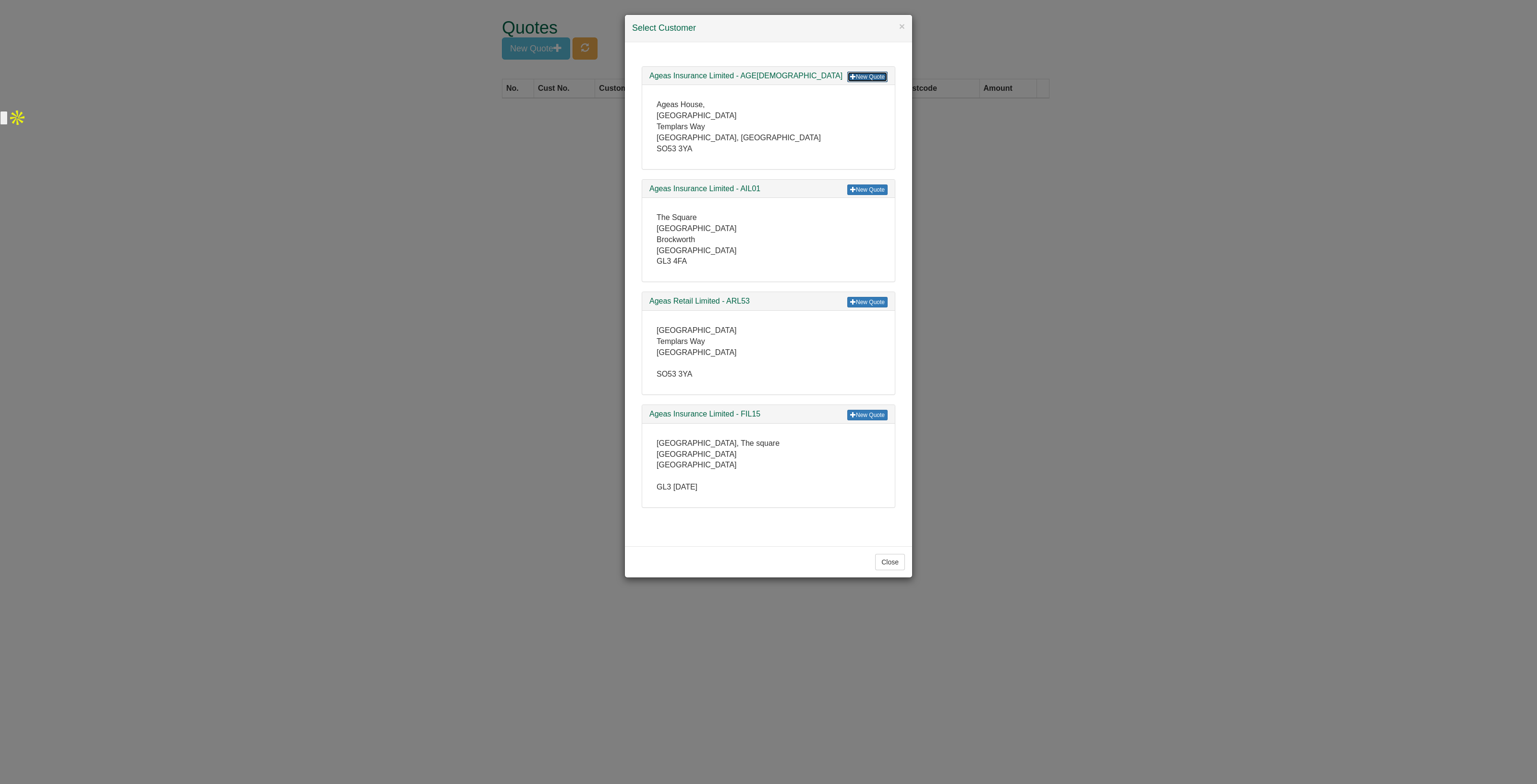
click at [865, 72] on link "New Quote" at bounding box center [868, 77] width 41 height 11
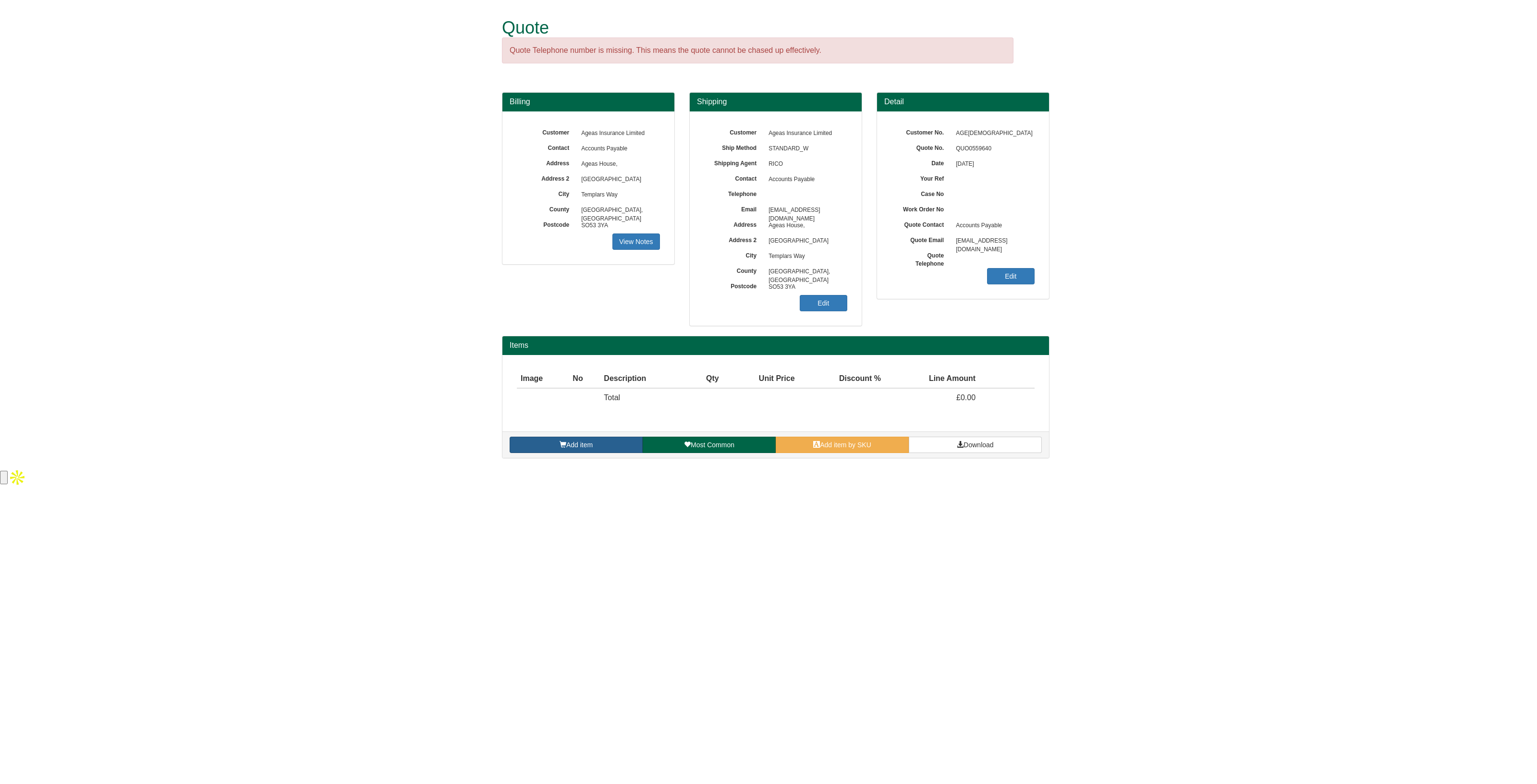
click at [607, 442] on link "Add item" at bounding box center [576, 445] width 133 height 16
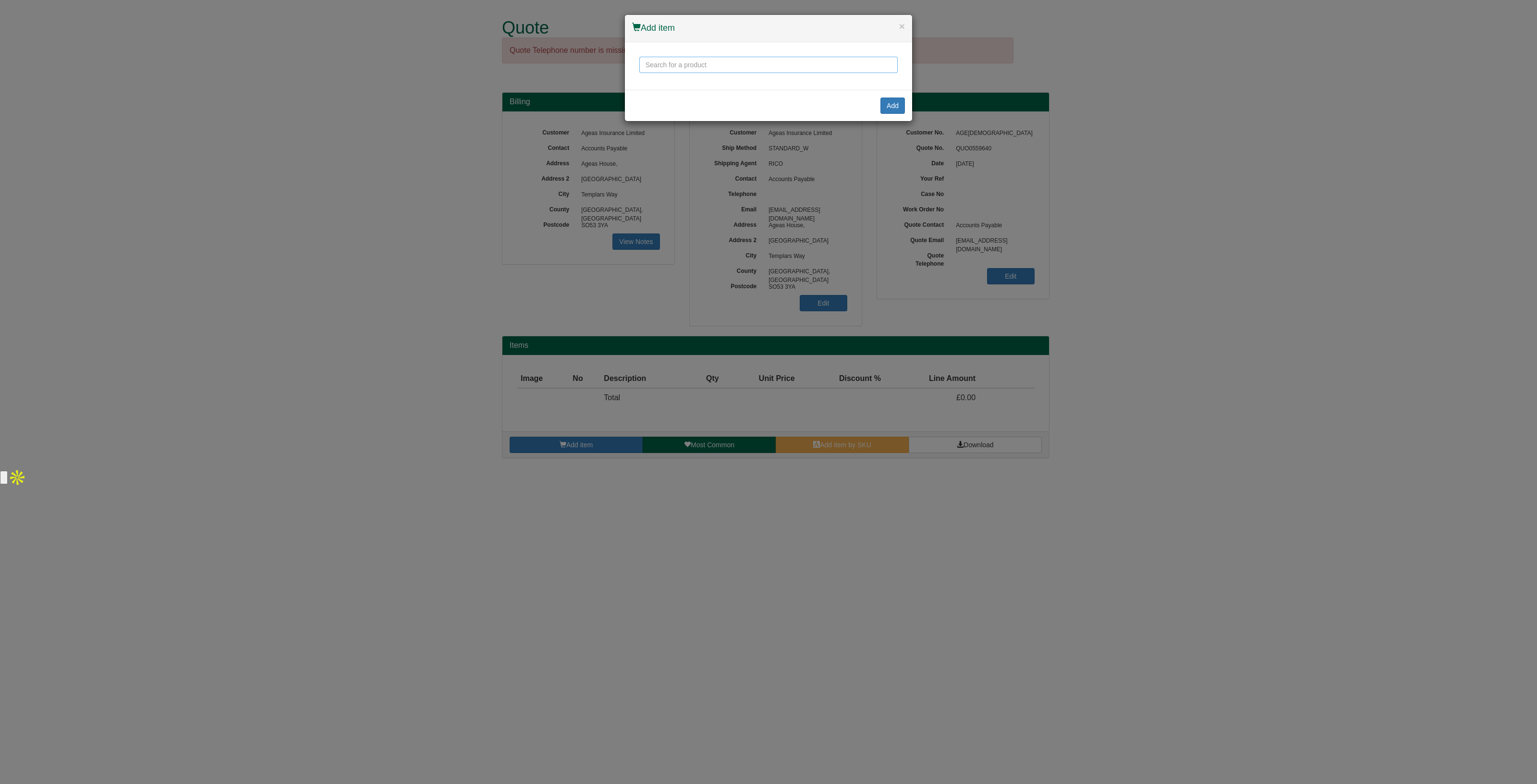
click at [699, 61] on input "text" at bounding box center [768, 64] width 258 height 16
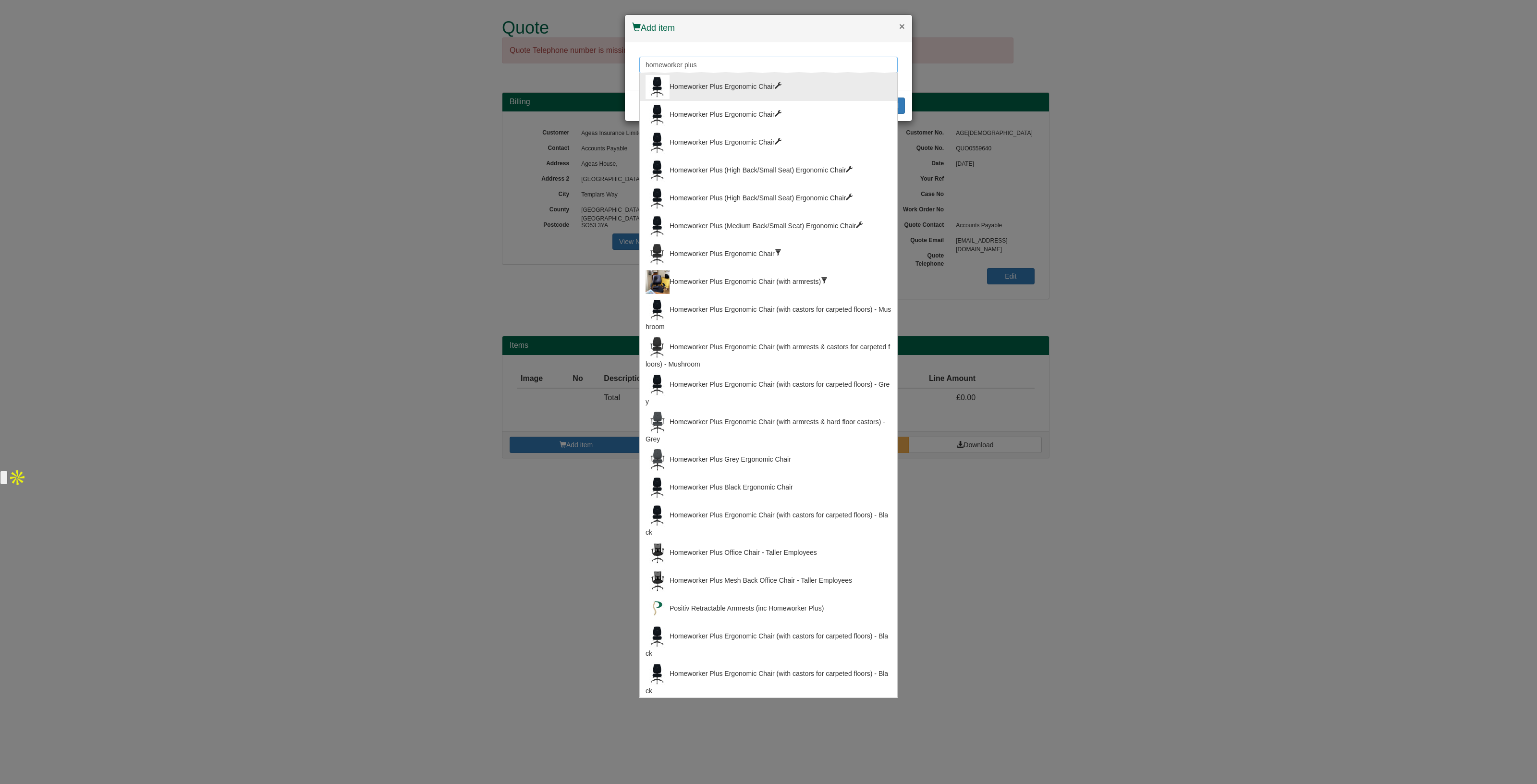
type input "homeworker plus"
click at [903, 23] on button "×" at bounding box center [902, 26] width 6 height 10
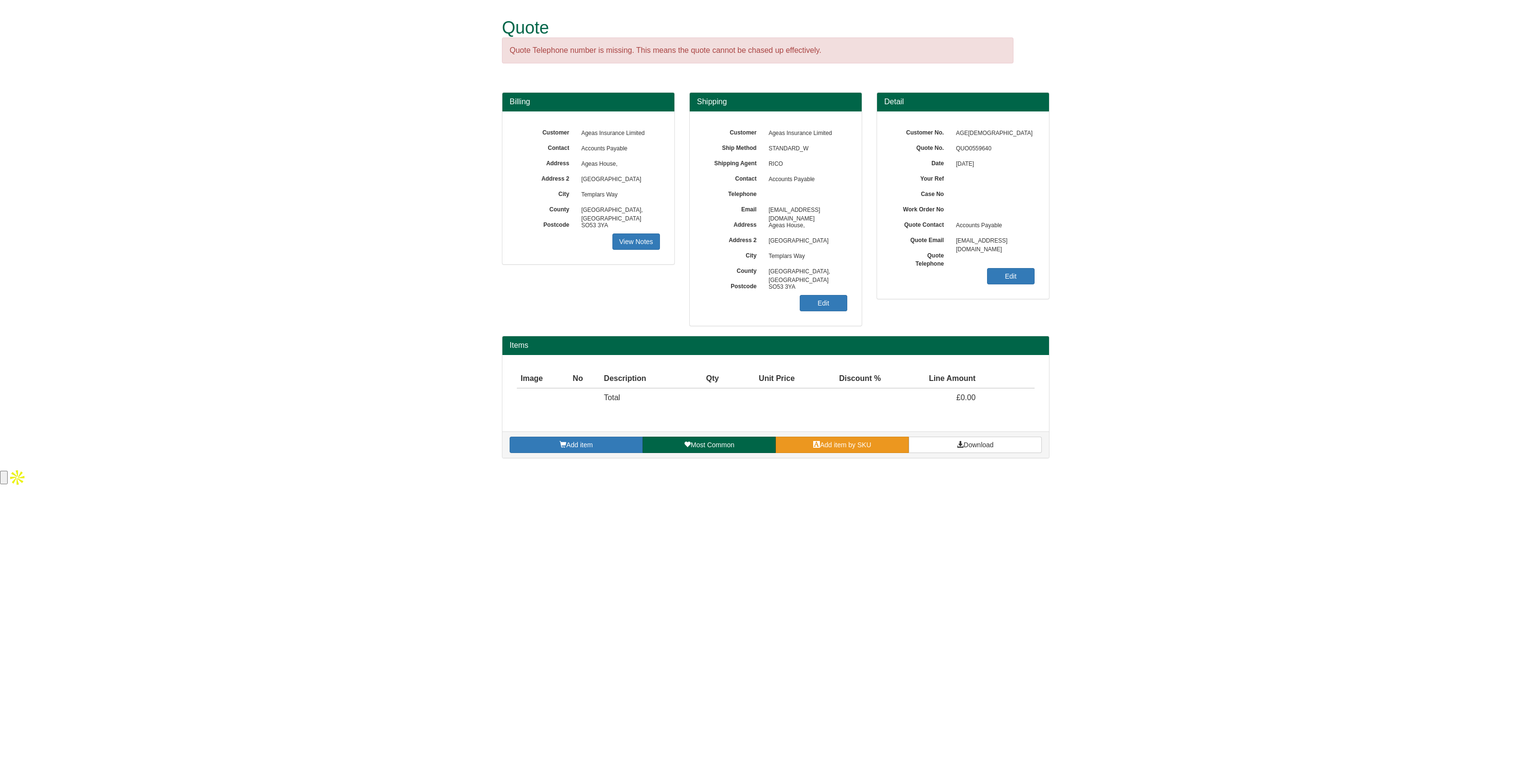
click at [848, 445] on span "Add item by SKU" at bounding box center [845, 445] width 51 height 8
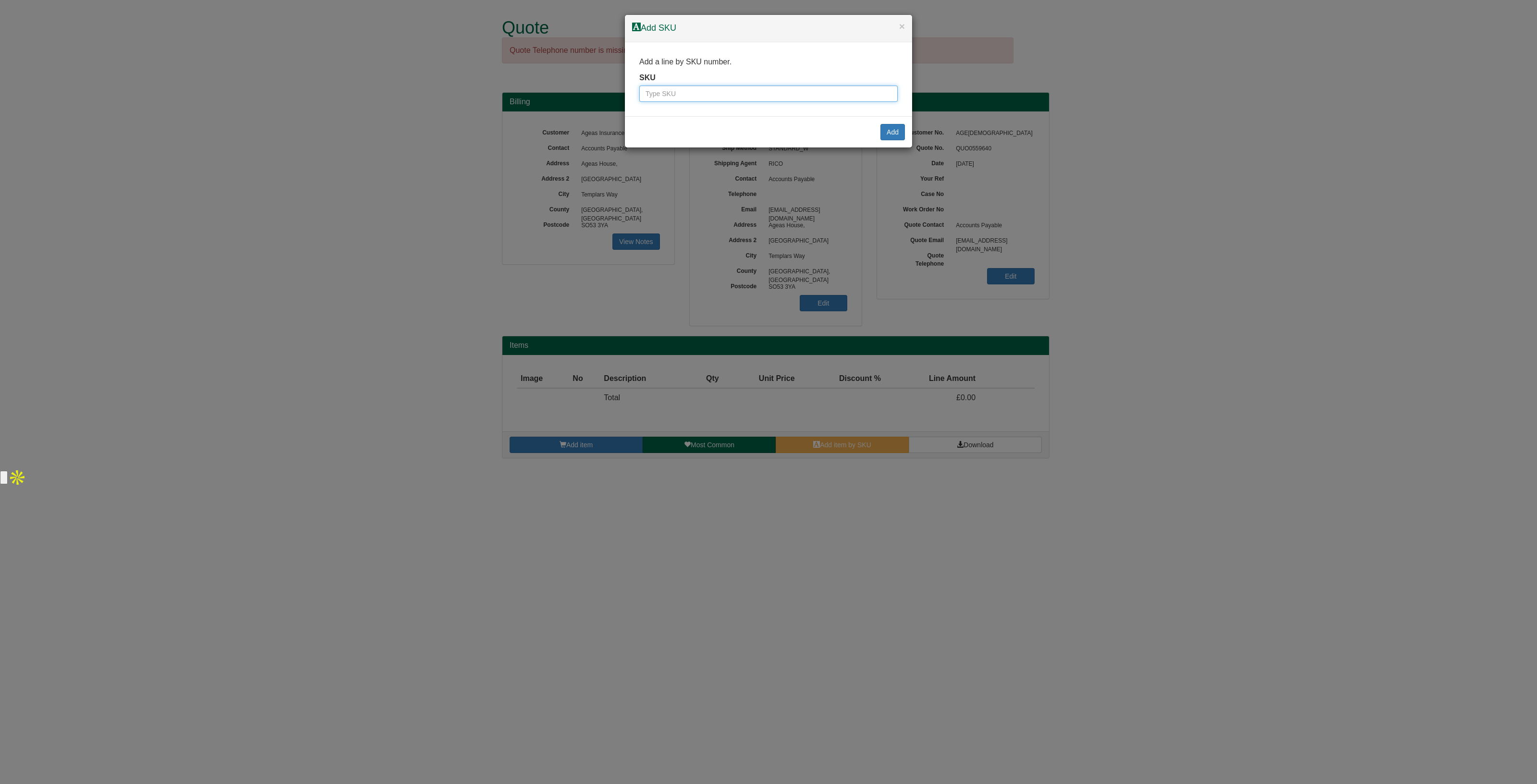
click at [815, 95] on input "text" at bounding box center [768, 93] width 258 height 16
type input "9900004"
click at [894, 134] on button "Add" at bounding box center [893, 132] width 24 height 16
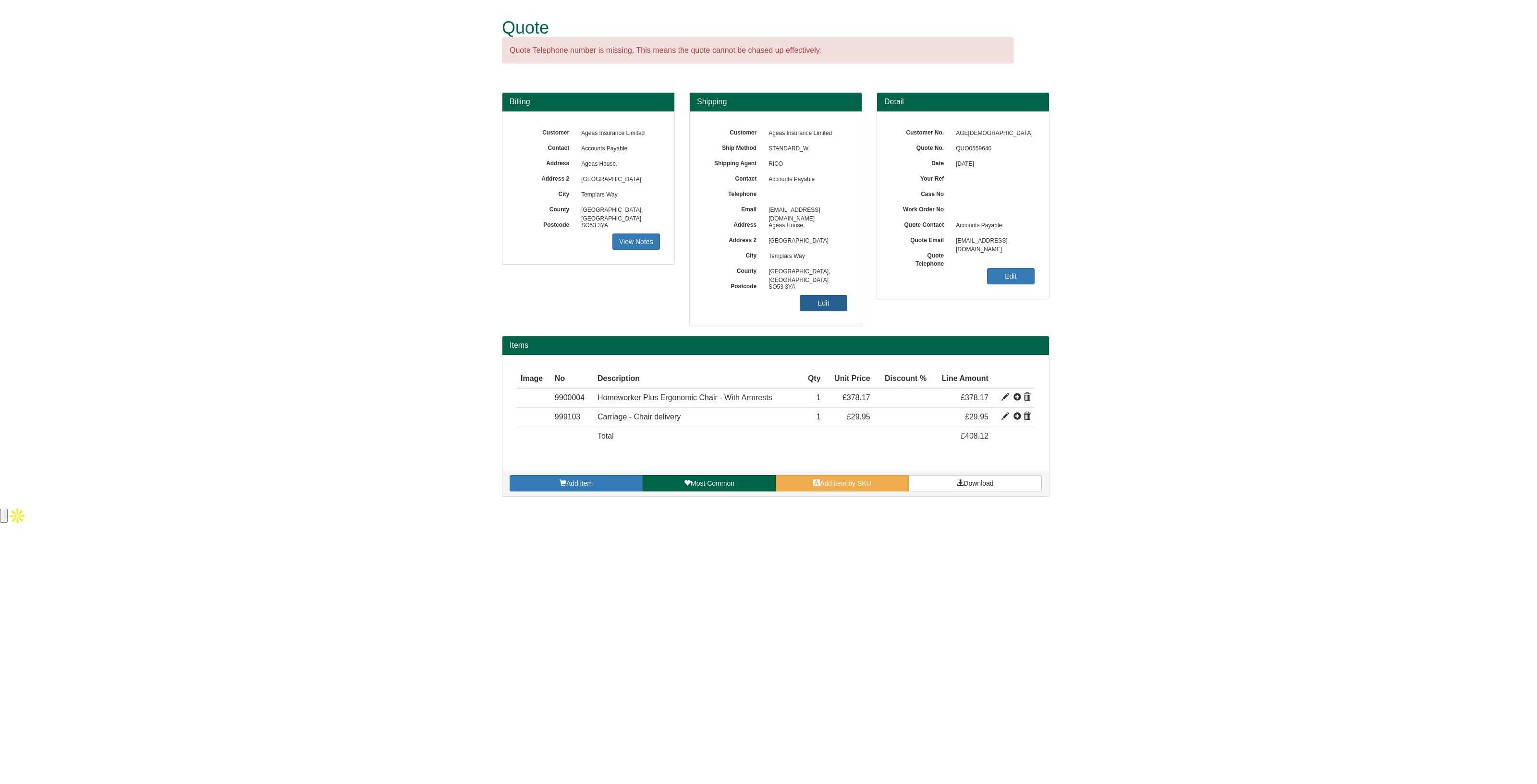
click at [825, 303] on link "Edit" at bounding box center [823, 303] width 48 height 16
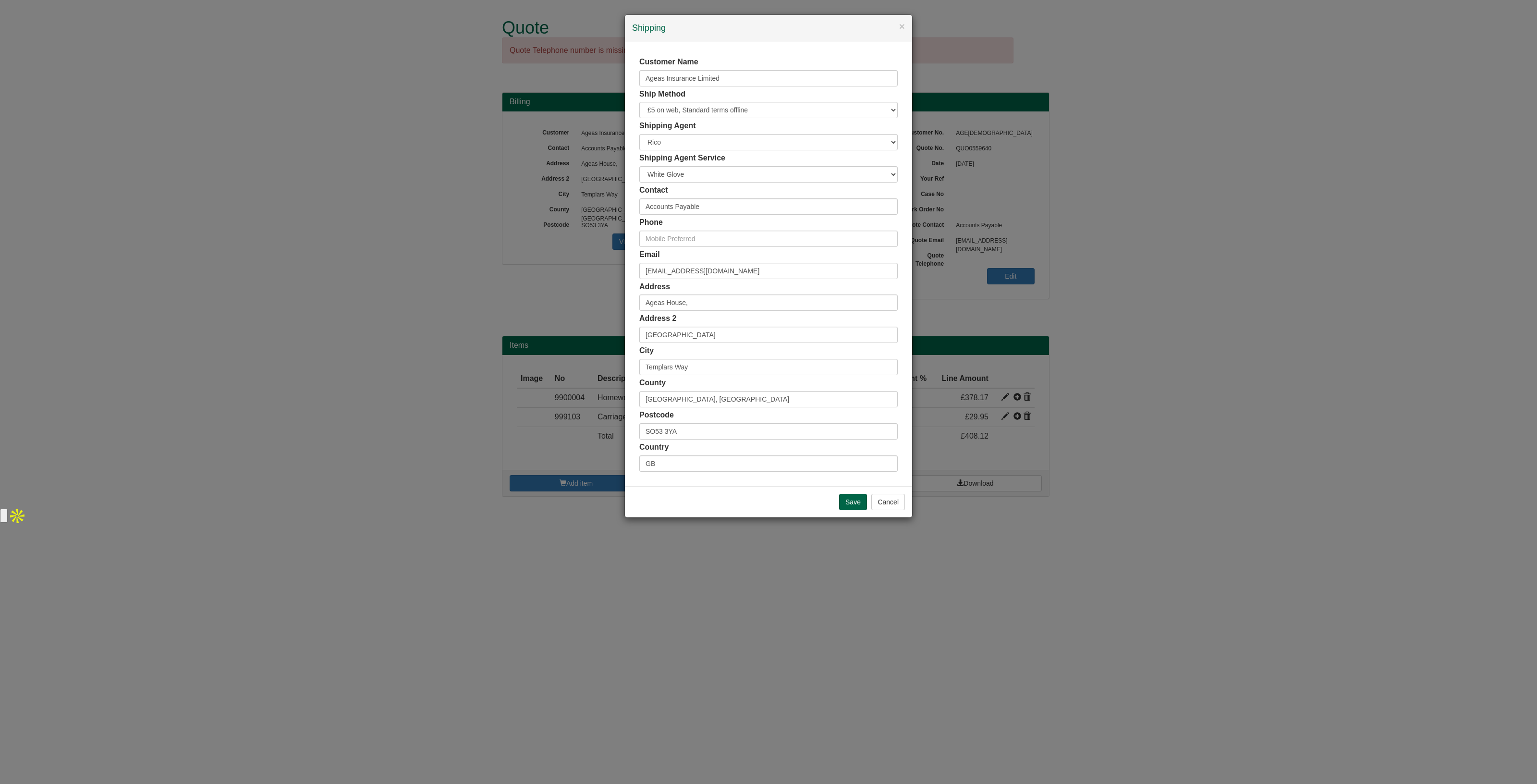
click at [487, 311] on div "× Shipping Customer Name Ageas Insurance Limited Ship Method Free of Charge £5 …" at bounding box center [768, 392] width 1537 height 784
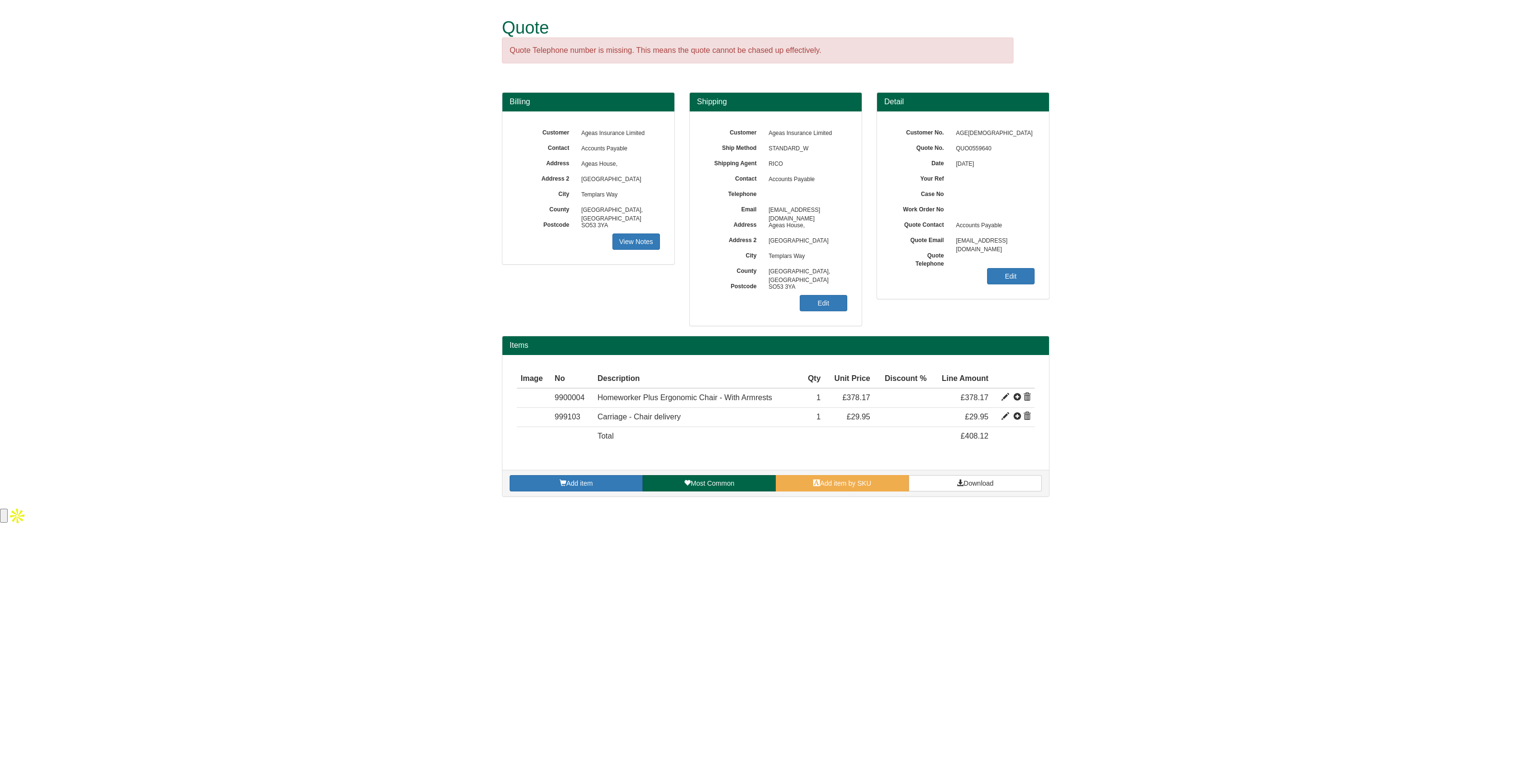
click at [603, 490] on div "Add item Most Common Add item by SKU Download" at bounding box center [776, 483] width 547 height 26
click at [592, 479] on span "Add item" at bounding box center [579, 483] width 26 height 8
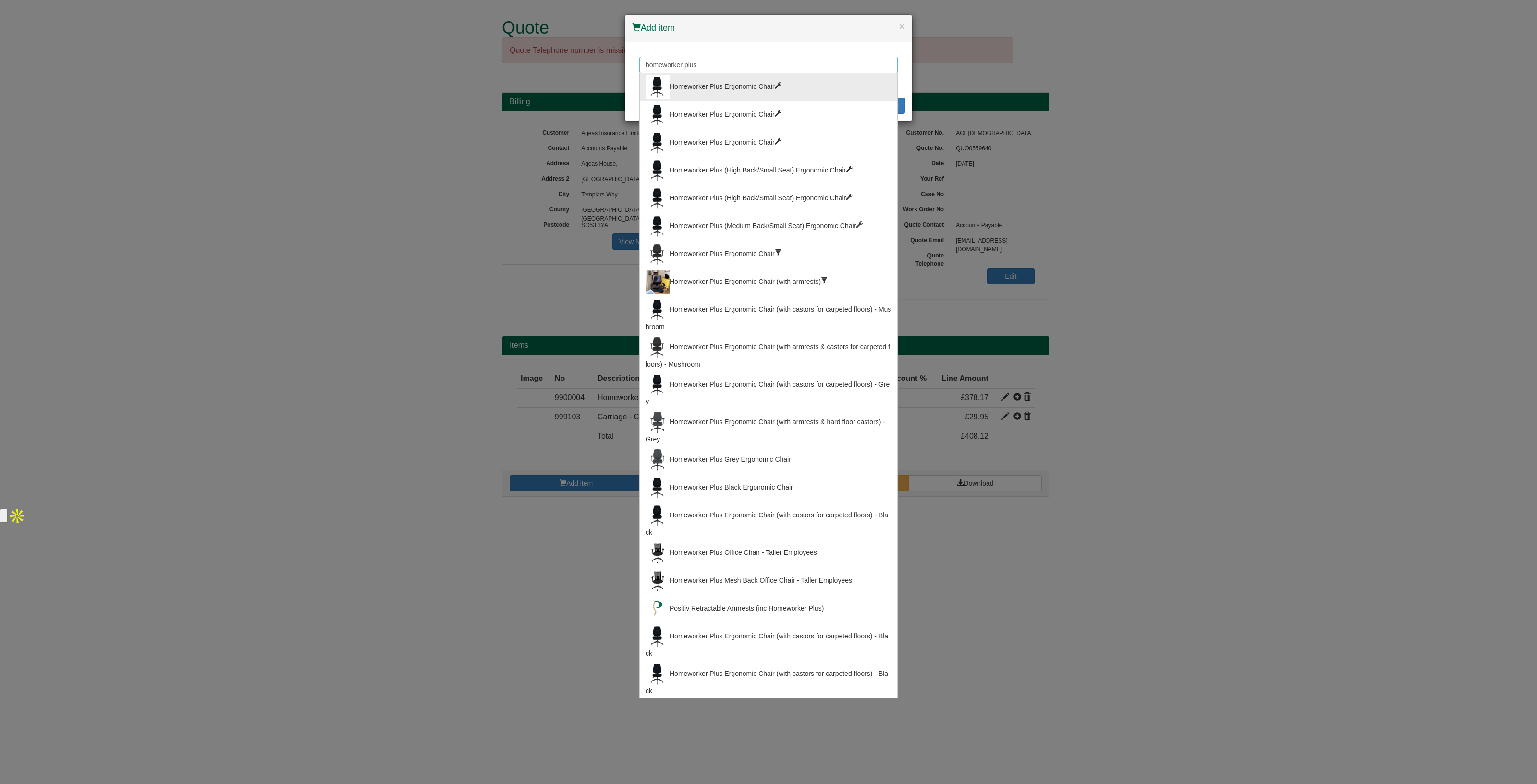
drag, startPoint x: 735, startPoint y: 60, endPoint x: 607, endPoint y: 58, distance: 128.0
click at [607, 58] on div "× Add item homeworker plus Homeworker Plus Ergonomic Chair Homeworker Plus Ergo…" at bounding box center [768, 392] width 1537 height 784
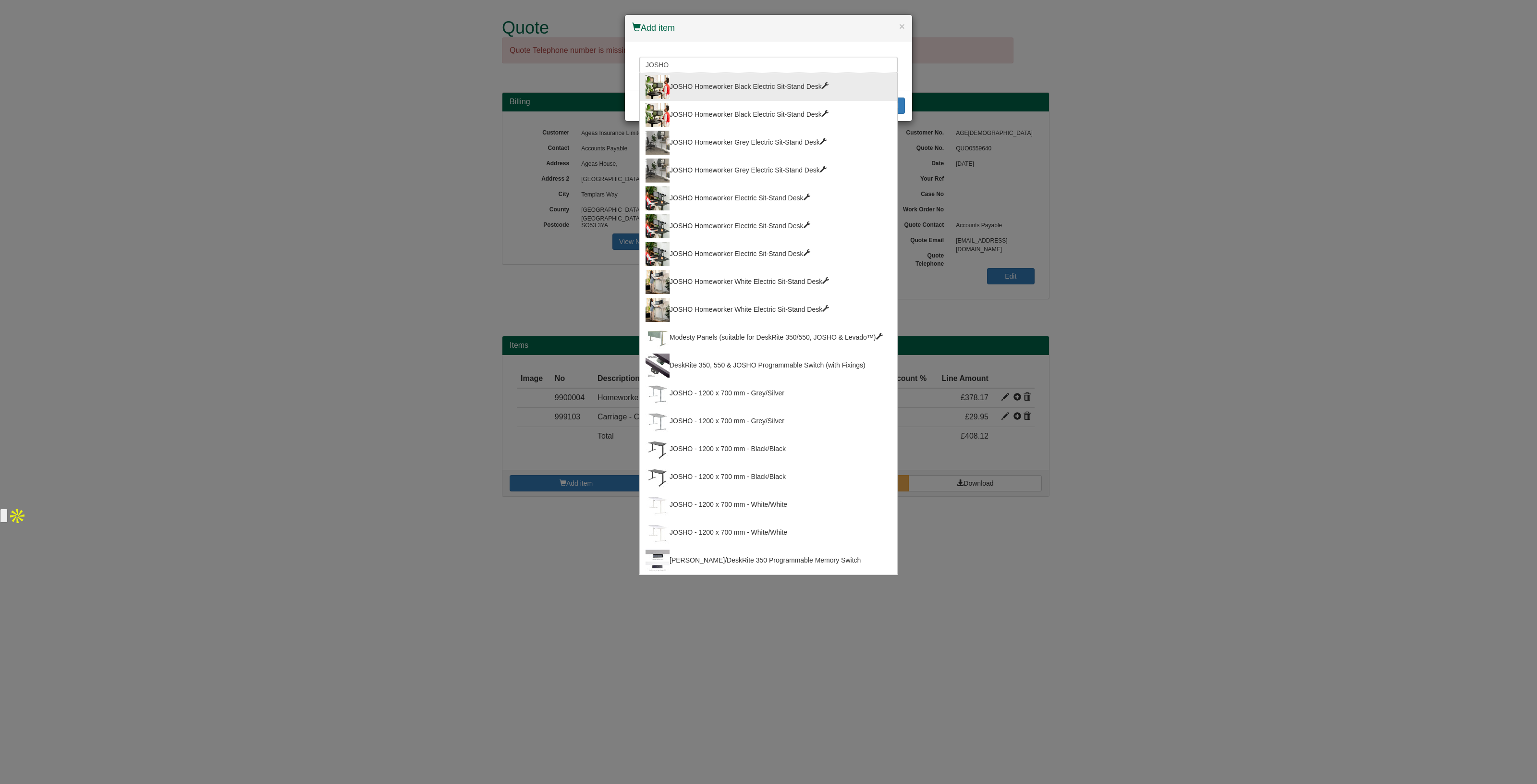
click at [678, 78] on div "JOSHO Homeworker Black Electric Sit-Stand Desk" at bounding box center [768, 87] width 246 height 24
type input "JOSHO Homeworker Black Electric Sit-Stand Desk"
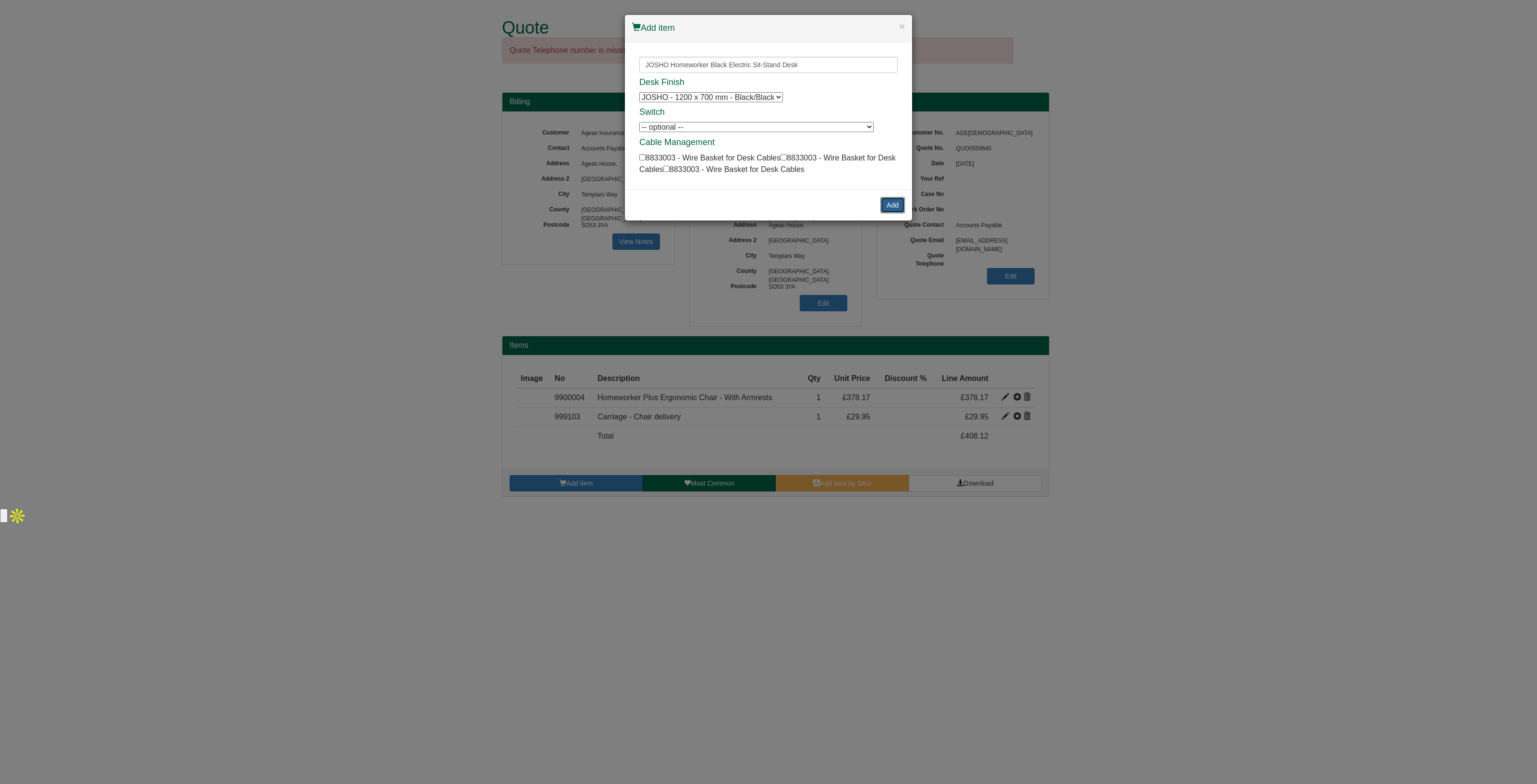
click at [888, 206] on button "Add" at bounding box center [893, 205] width 24 height 16
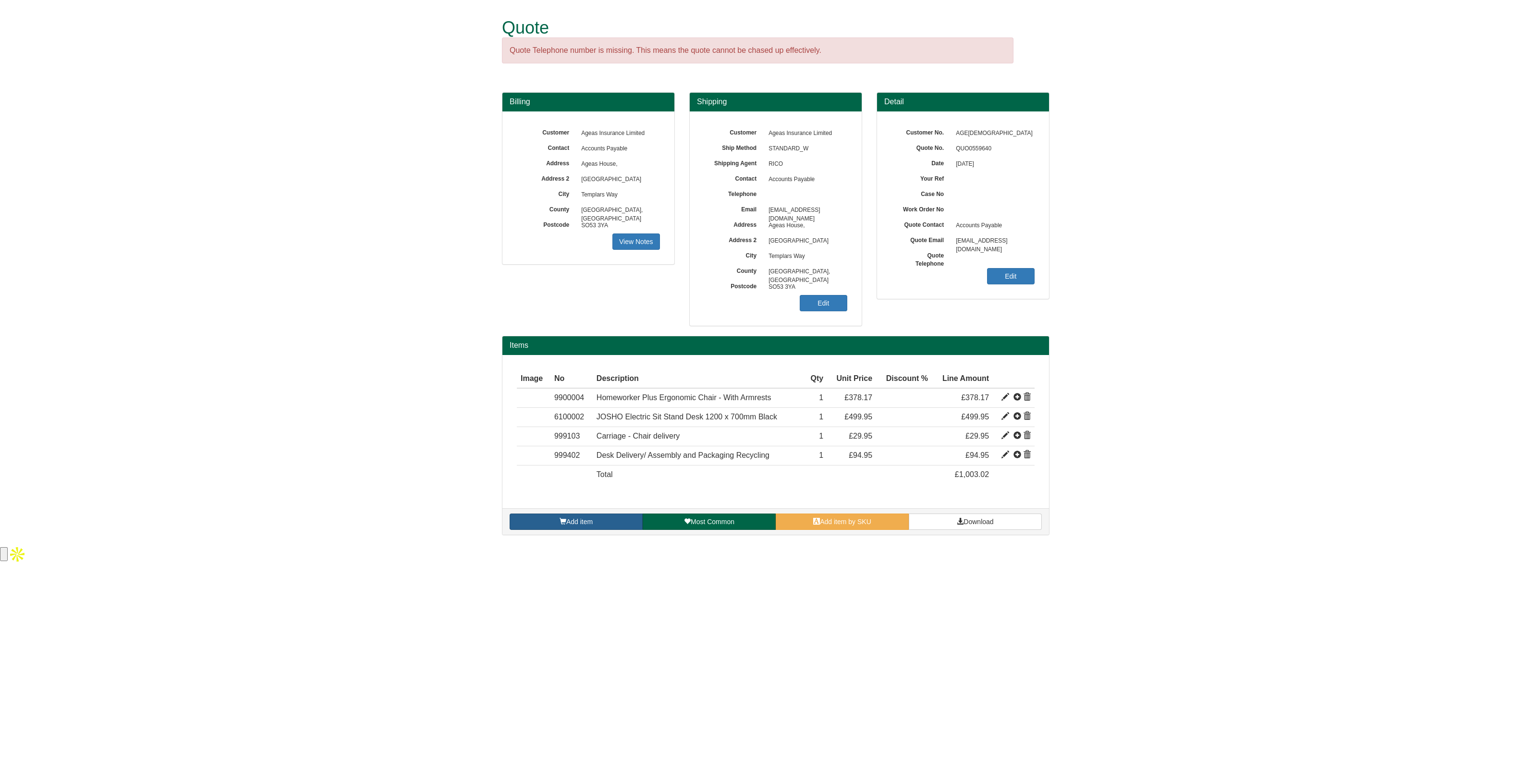
click at [565, 514] on link "Add item" at bounding box center [576, 521] width 133 height 16
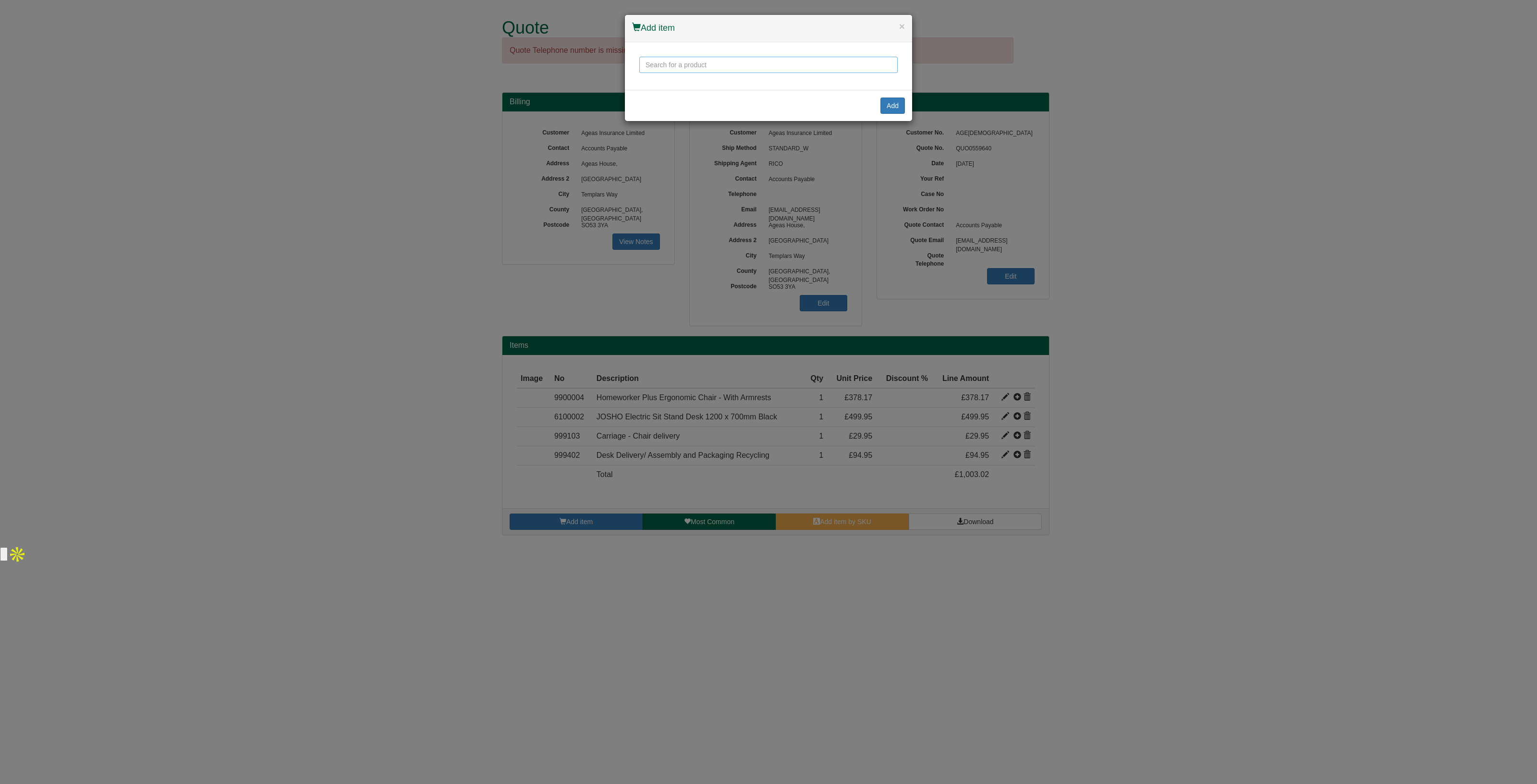
click at [666, 63] on input "text" at bounding box center [768, 64] width 258 height 16
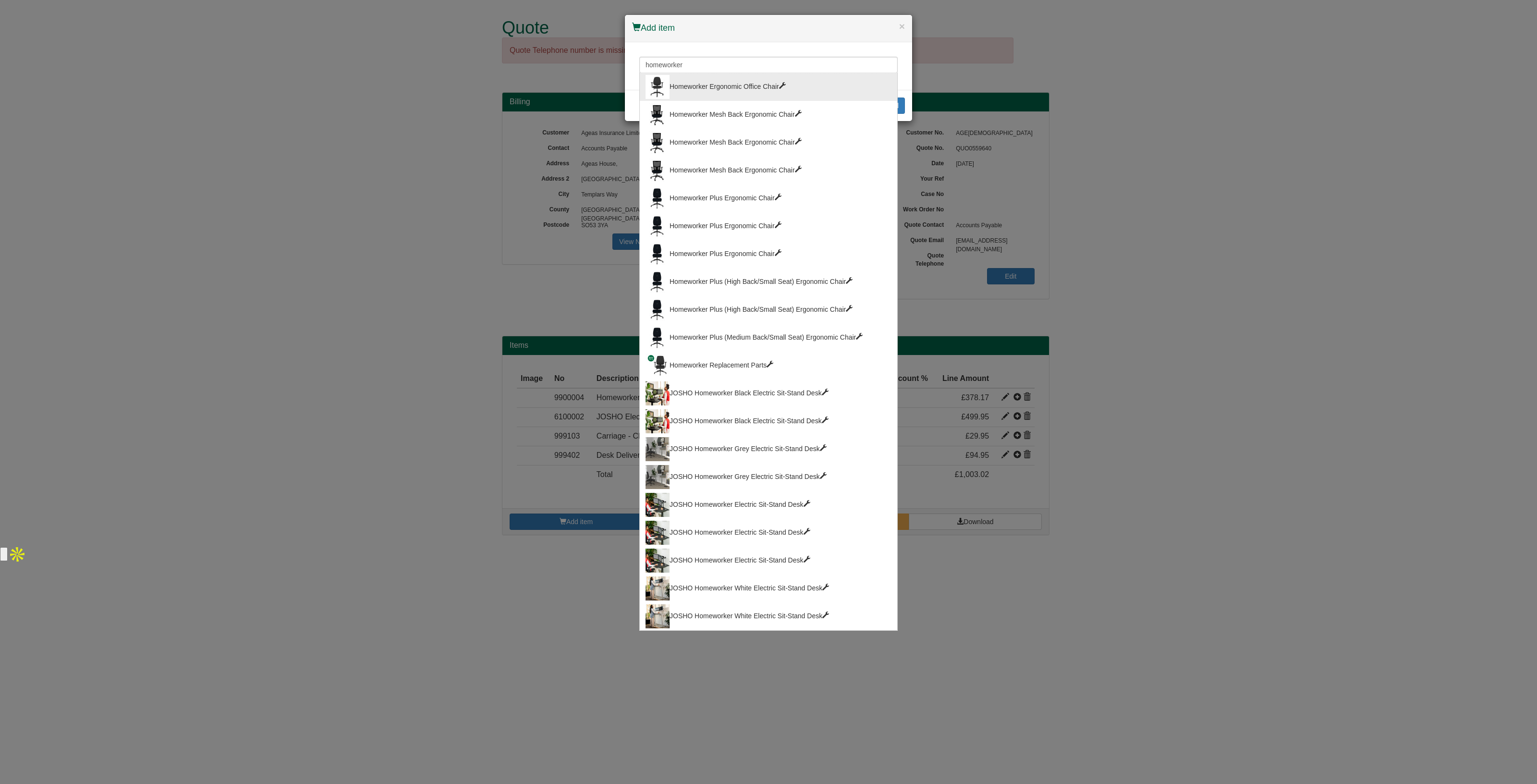
click at [683, 79] on div "Homeworker Ergonomic Office Chair" at bounding box center [768, 87] width 246 height 24
type input "Homeworker Ergonomic Office Chair"
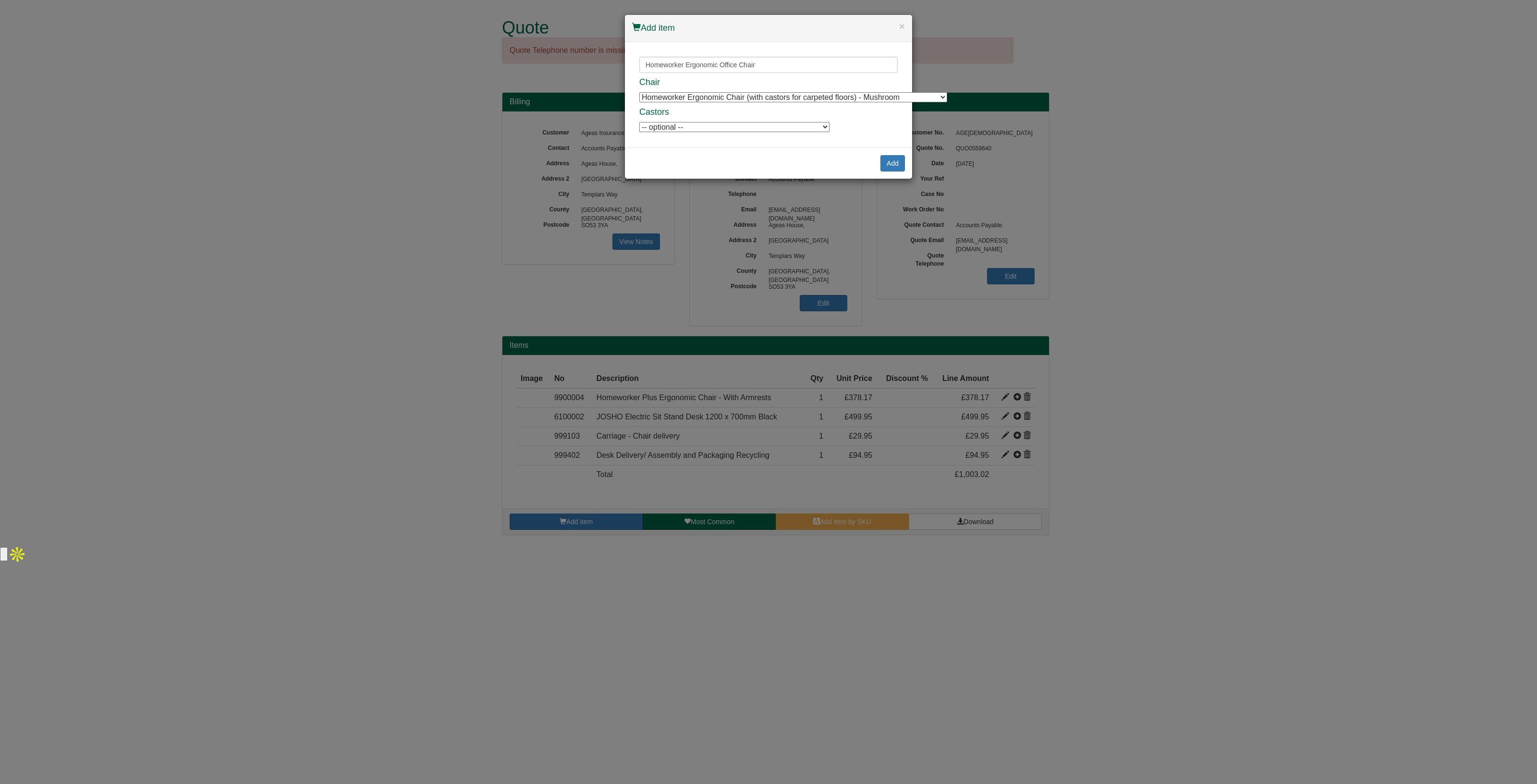
click at [846, 92] on select "Homeworker Ergonomic Chair (with castors for carpeted floors) - Mushroom Homewo…" at bounding box center [793, 97] width 308 height 10
select select "9900002"
click at [639, 92] on select "Homeworker Ergonomic Chair (with castors for carpeted floors) - Mushroom Homewo…" at bounding box center [793, 97] width 308 height 10
click at [890, 166] on button "Add" at bounding box center [893, 163] width 24 height 16
